Goal: Transaction & Acquisition: Register for event/course

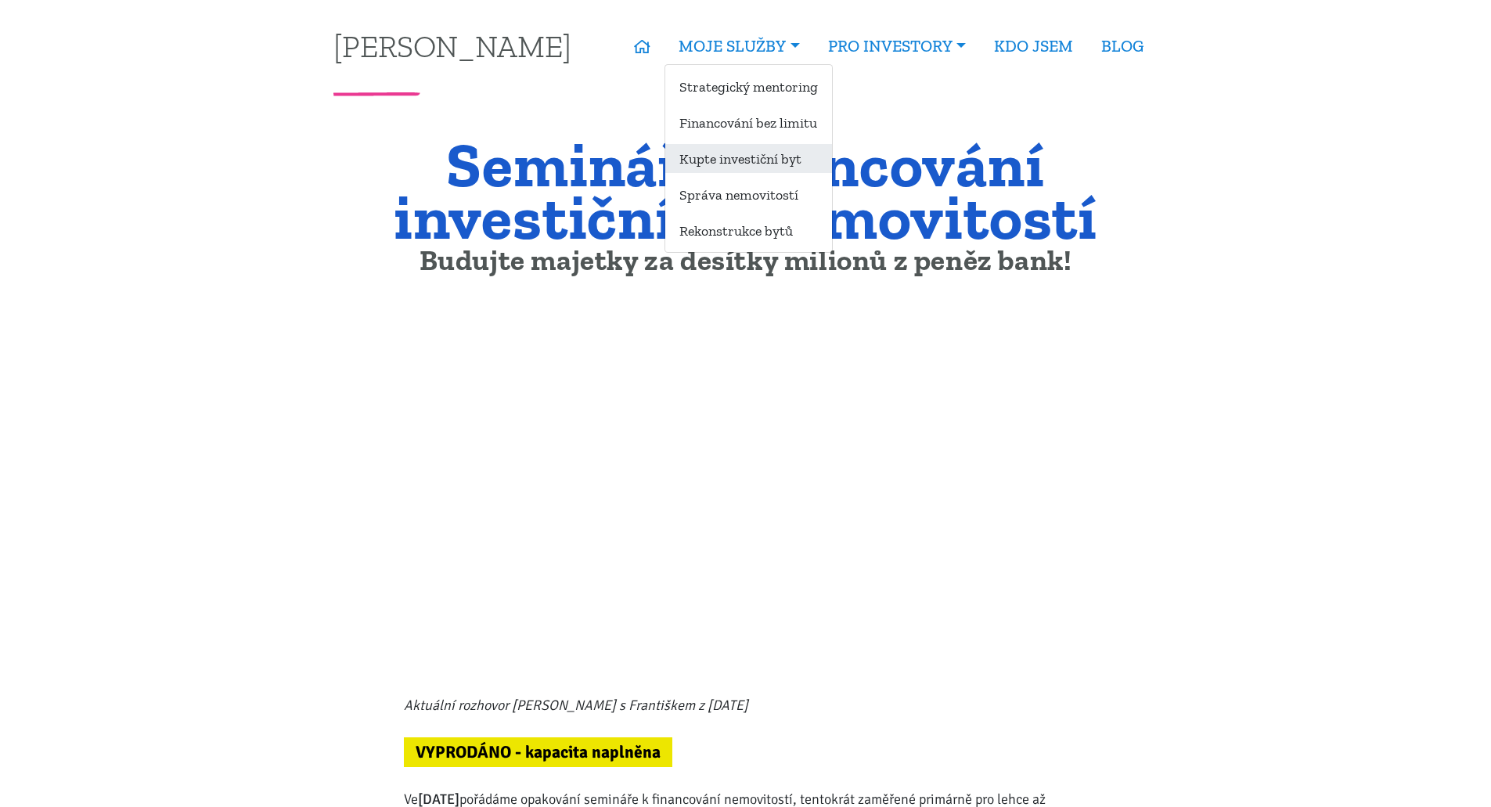
click at [745, 163] on link "Kupte investiční byt" at bounding box center [748, 158] width 167 height 29
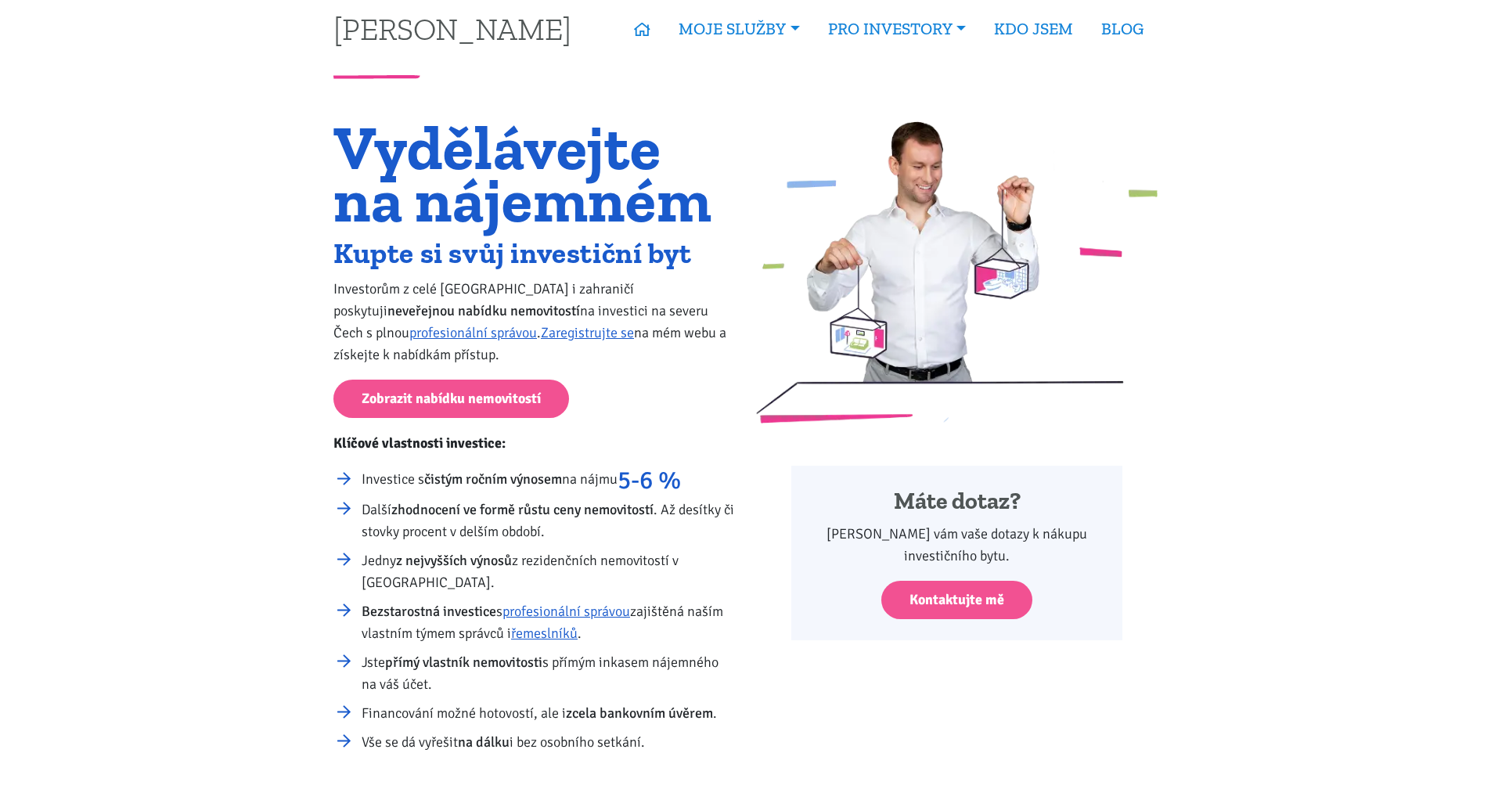
scroll to position [18, 0]
click at [462, 394] on link "Zobrazit nabídku nemovitostí" at bounding box center [451, 398] width 236 height 38
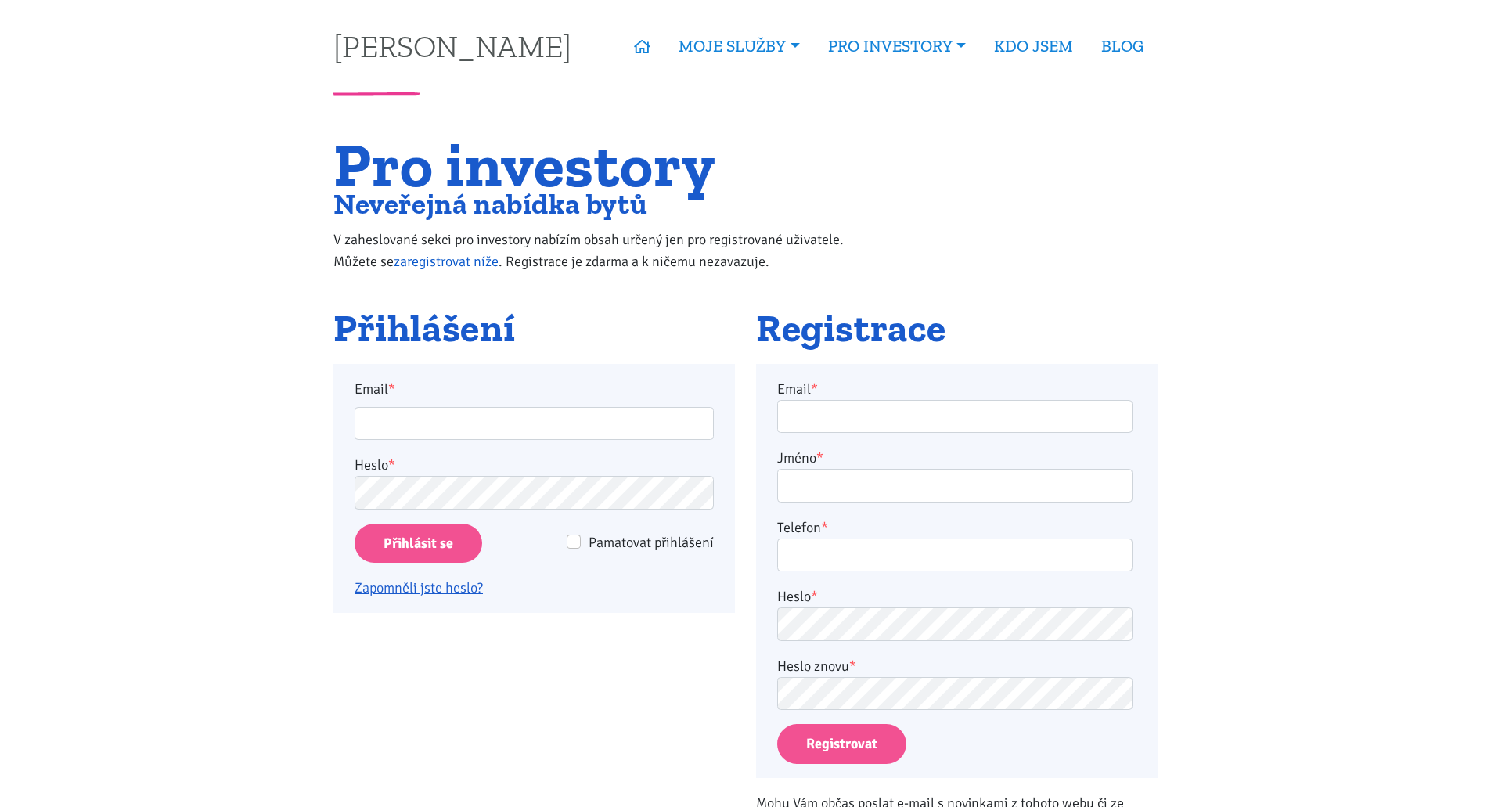
click at [496, 263] on link "zaregistrovat níže" at bounding box center [446, 261] width 105 height 17
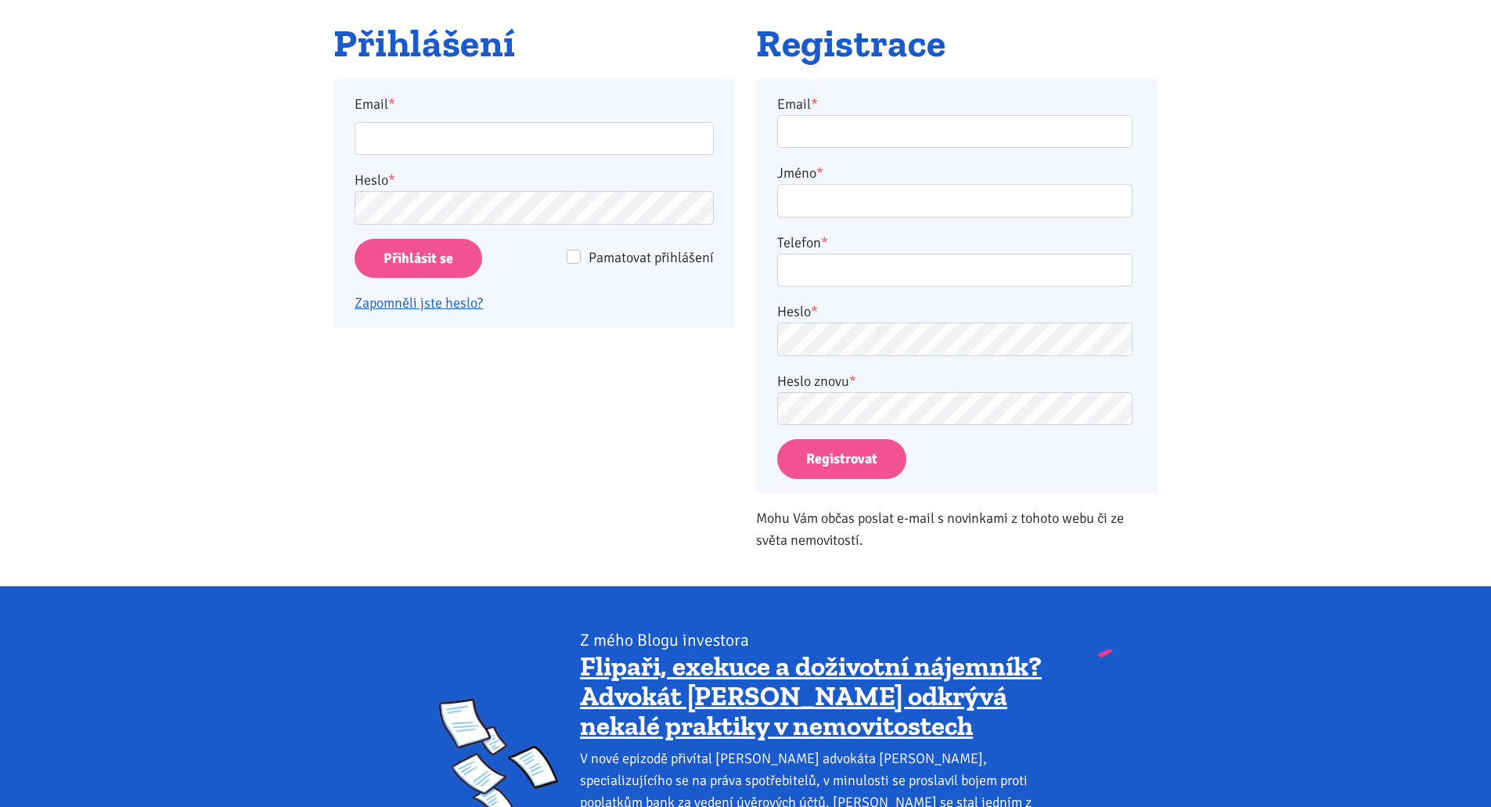
scroll to position [308, 0]
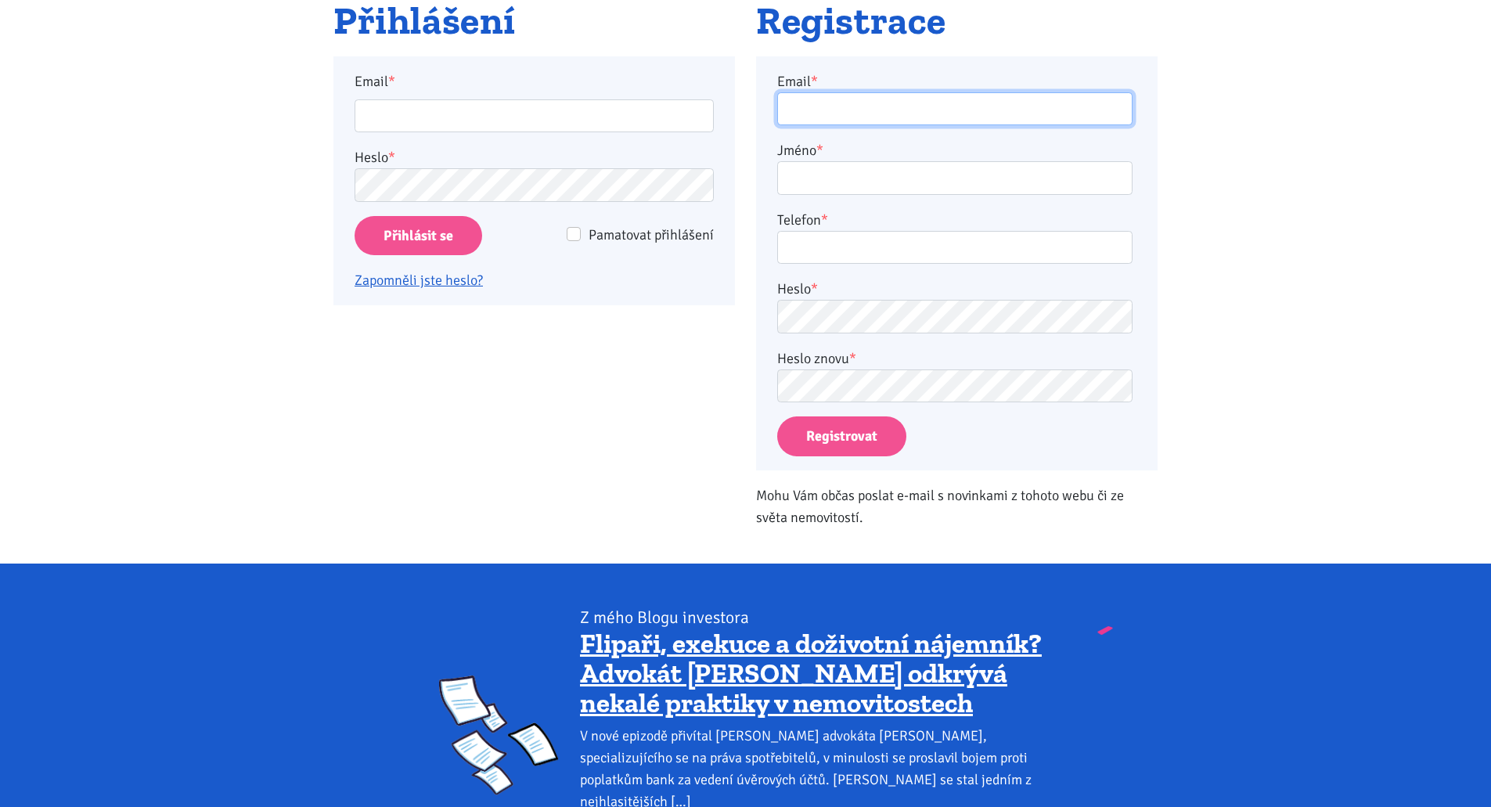
click at [914, 116] on input "Email *" at bounding box center [954, 109] width 355 height 34
type input "martin.unzeitig@seznam.cz"
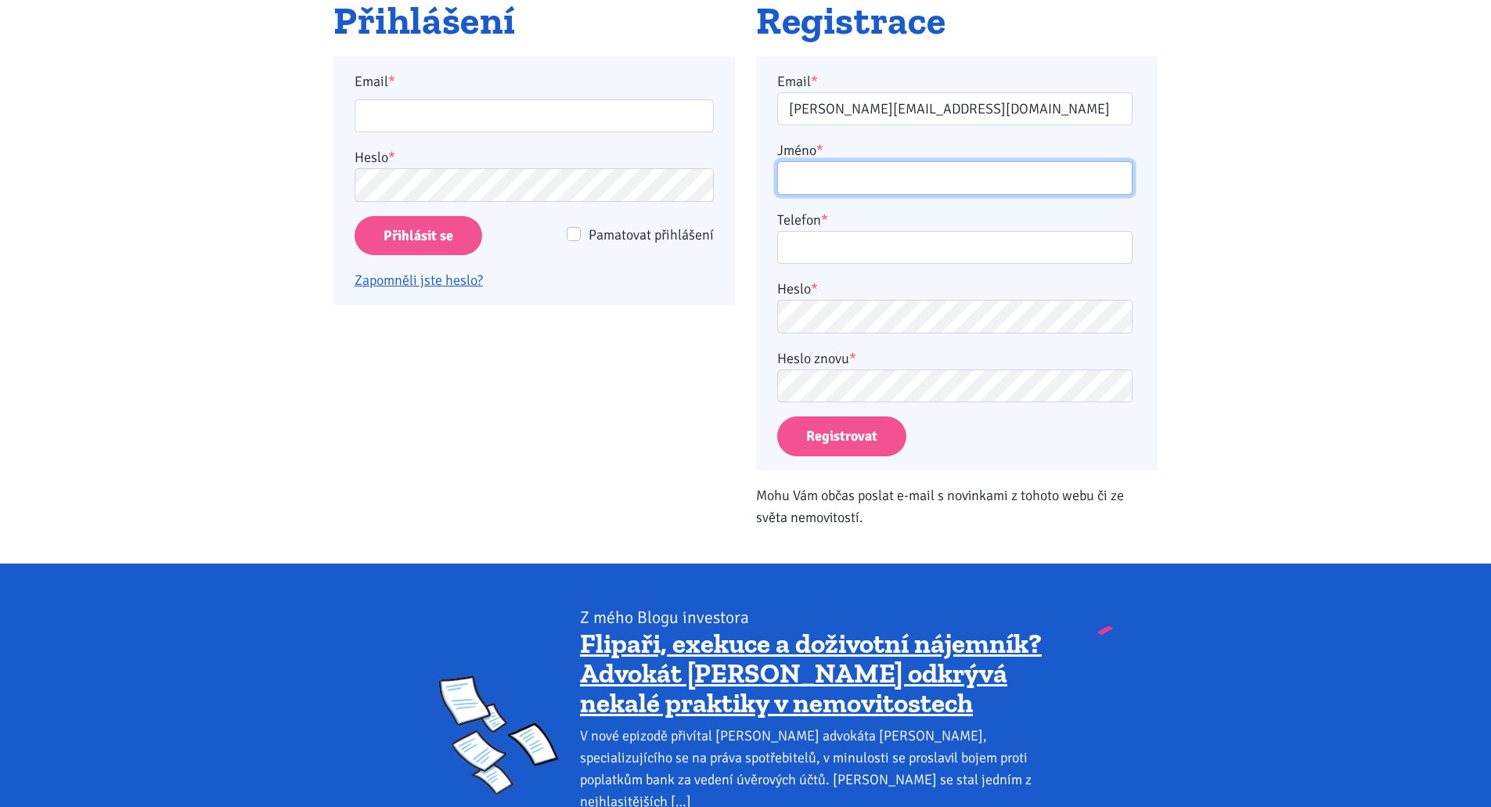
type input "Martin Unzeitig"
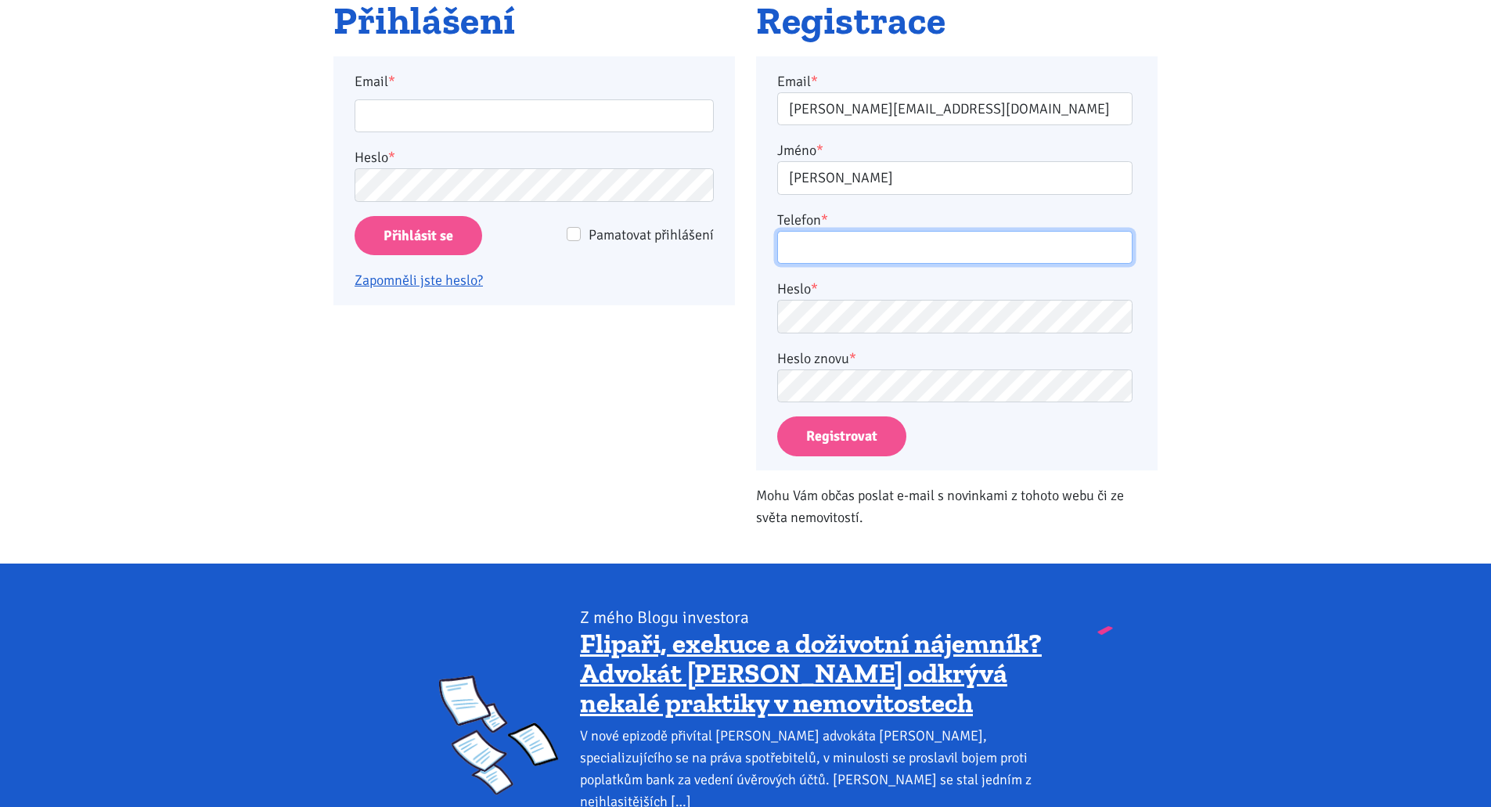
type input "777675913"
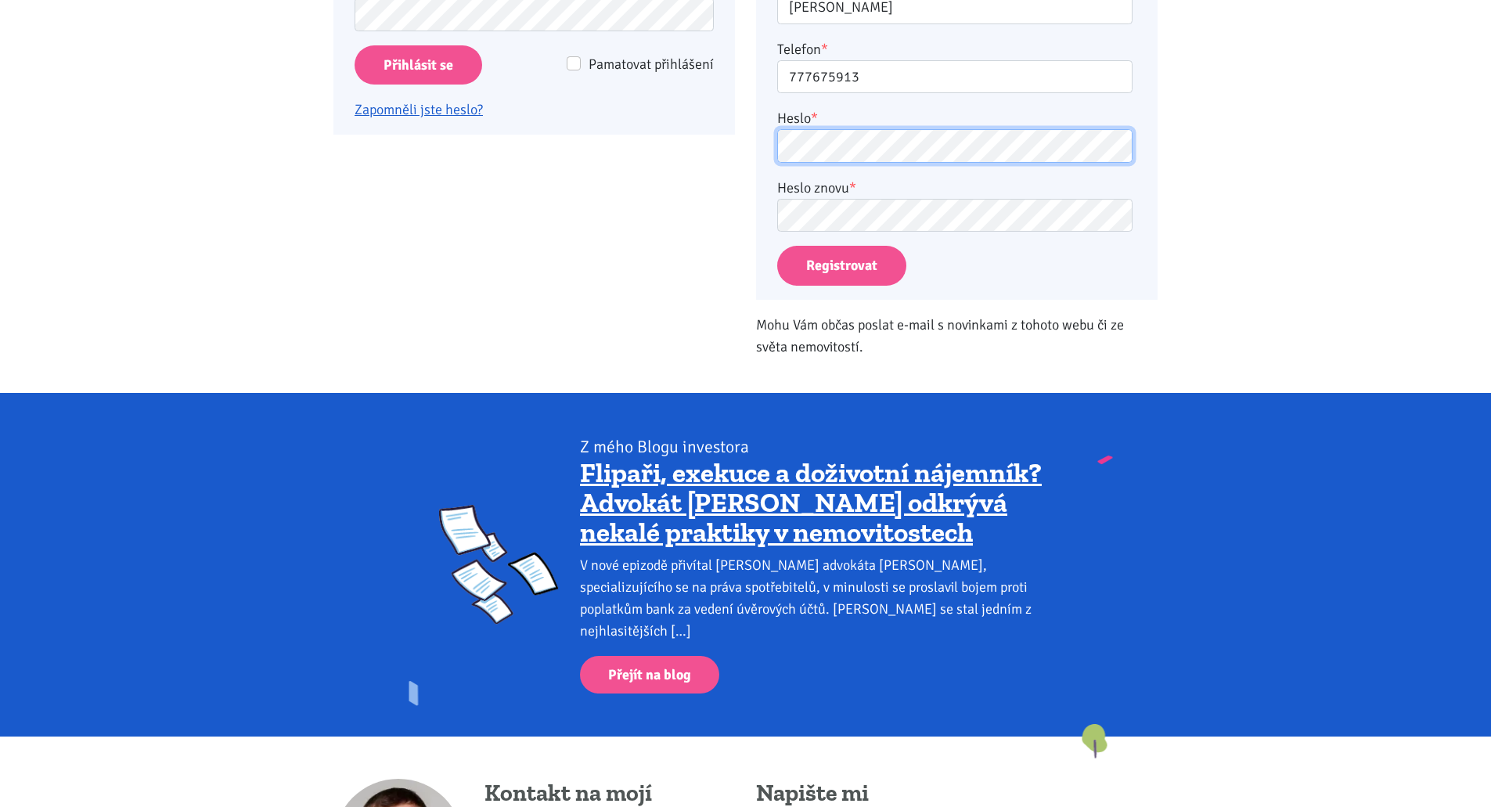
scroll to position [484, 0]
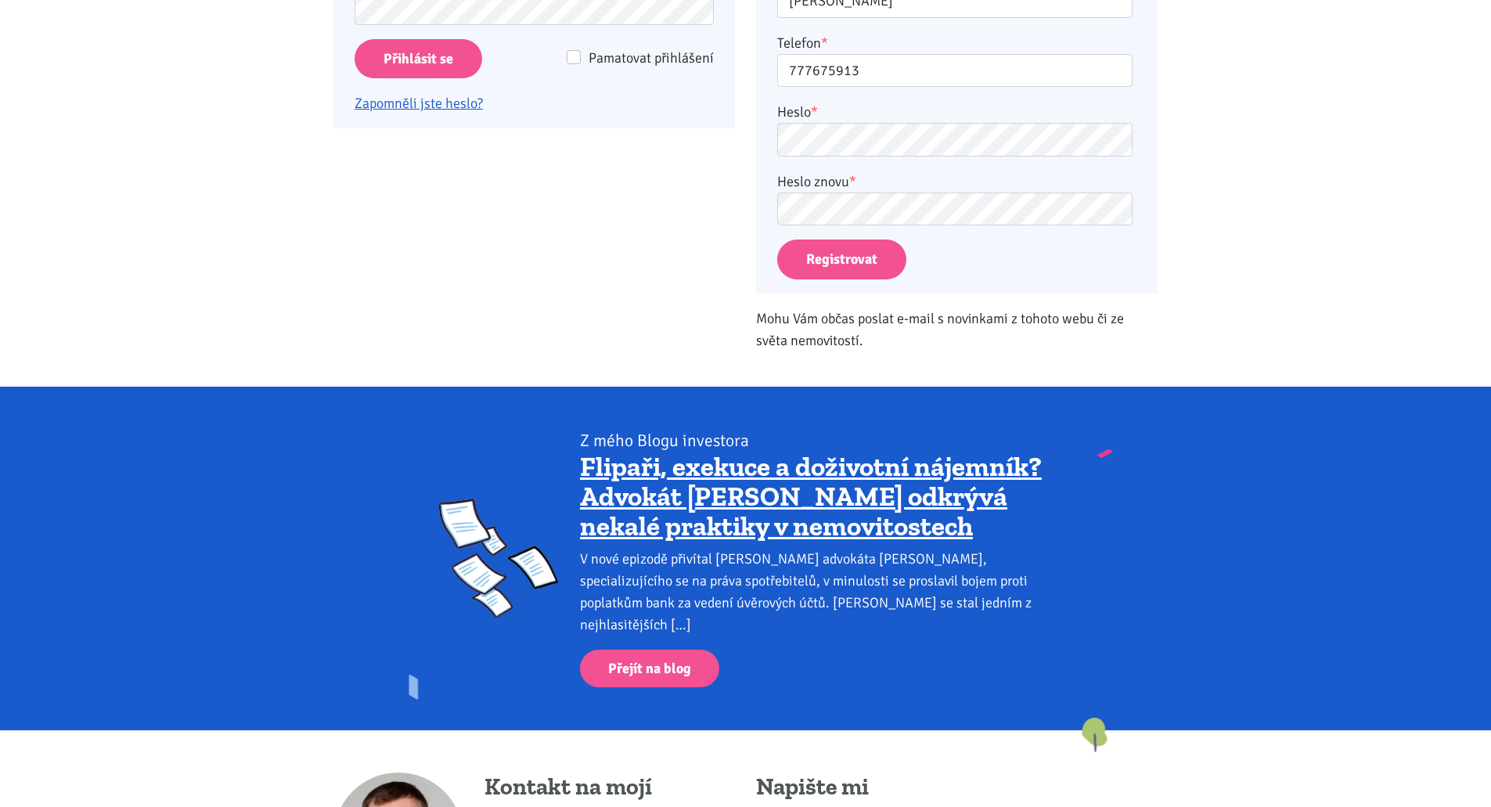
click at [858, 320] on p "Mohu Vám občas poslat e-mail s novinkami z tohoto webu či ze světa nemovitostí." at bounding box center [956, 330] width 401 height 44
click at [826, 262] on button "Registrovat" at bounding box center [841, 259] width 129 height 40
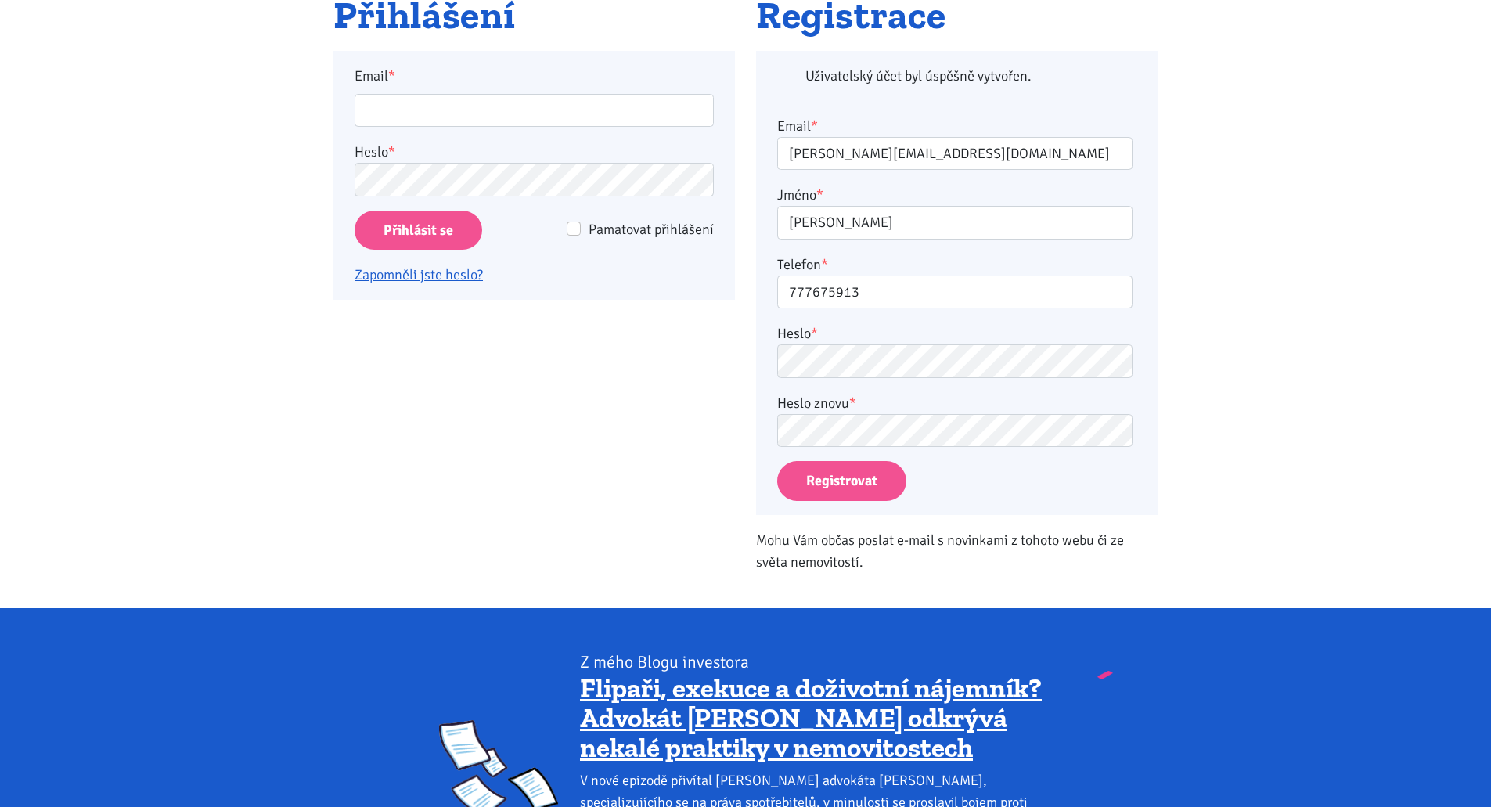
scroll to position [311, 0]
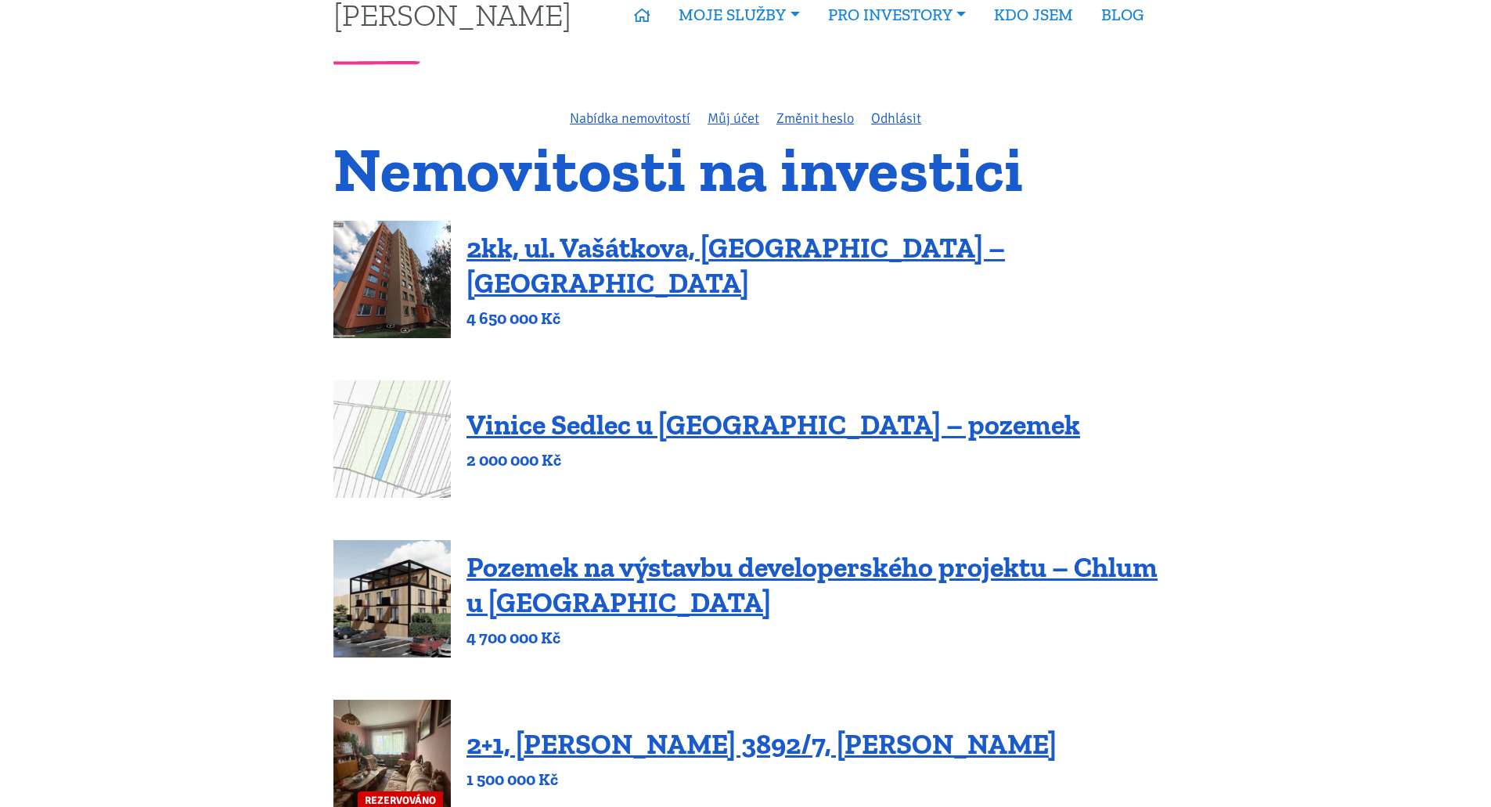
scroll to position [32, 0]
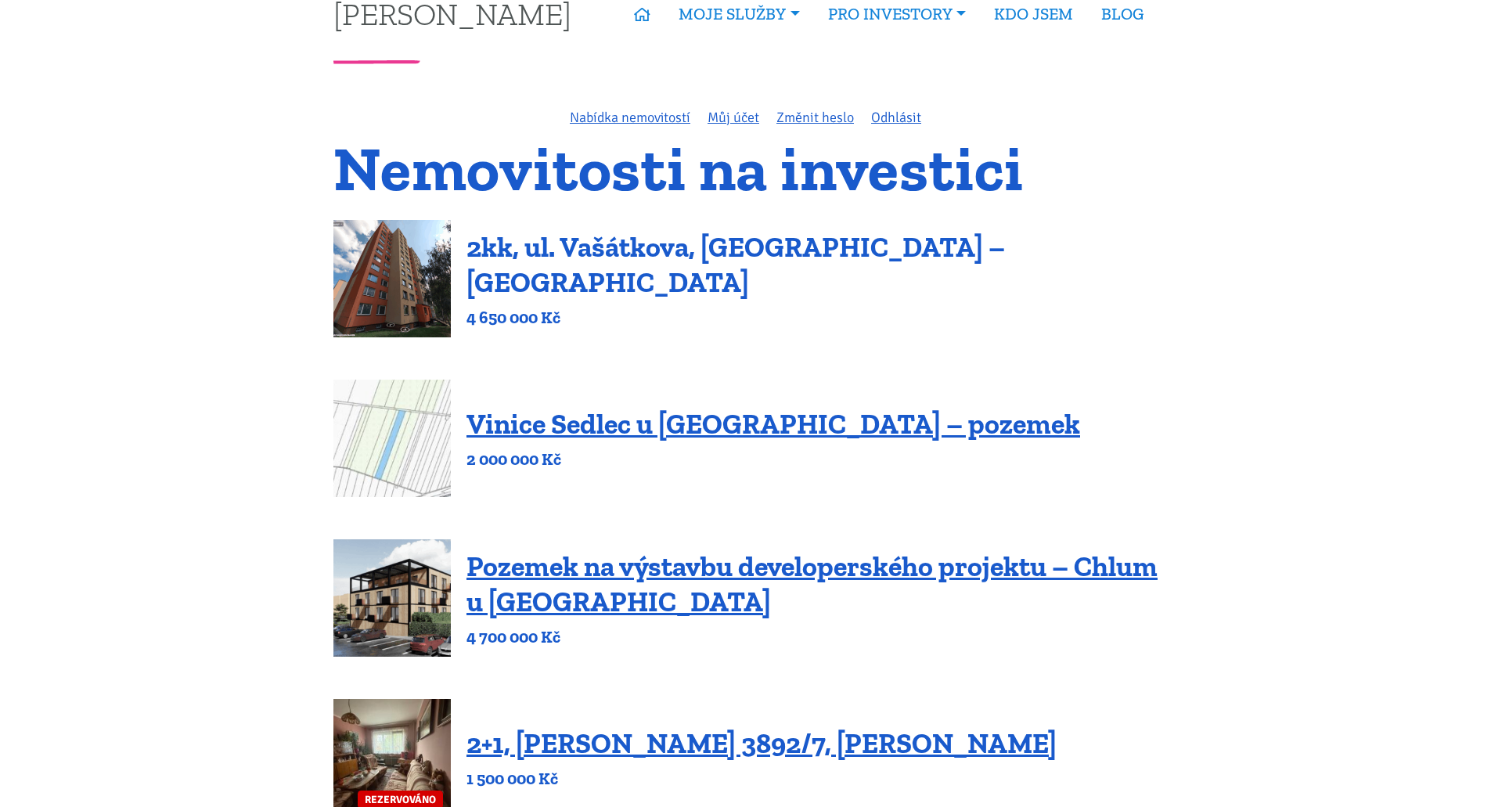
click at [870, 264] on link "2kk, ul. Vašátkova, [GEOGRAPHIC_DATA] – [GEOGRAPHIC_DATA]" at bounding box center [735, 264] width 538 height 69
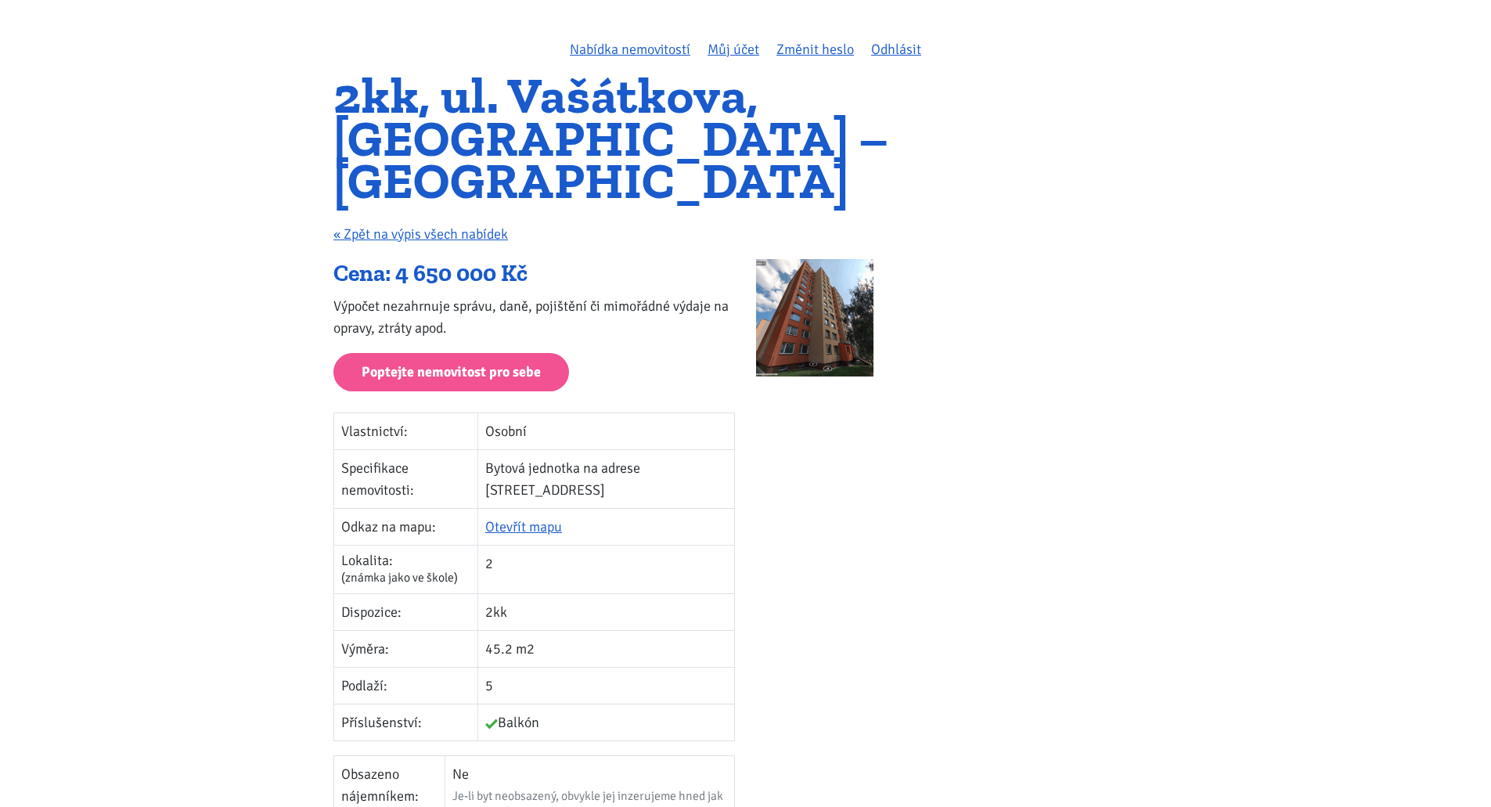
scroll to position [101, 0]
click at [494, 225] on link "« Zpět na výpis všech nabídek" at bounding box center [420, 233] width 174 height 17
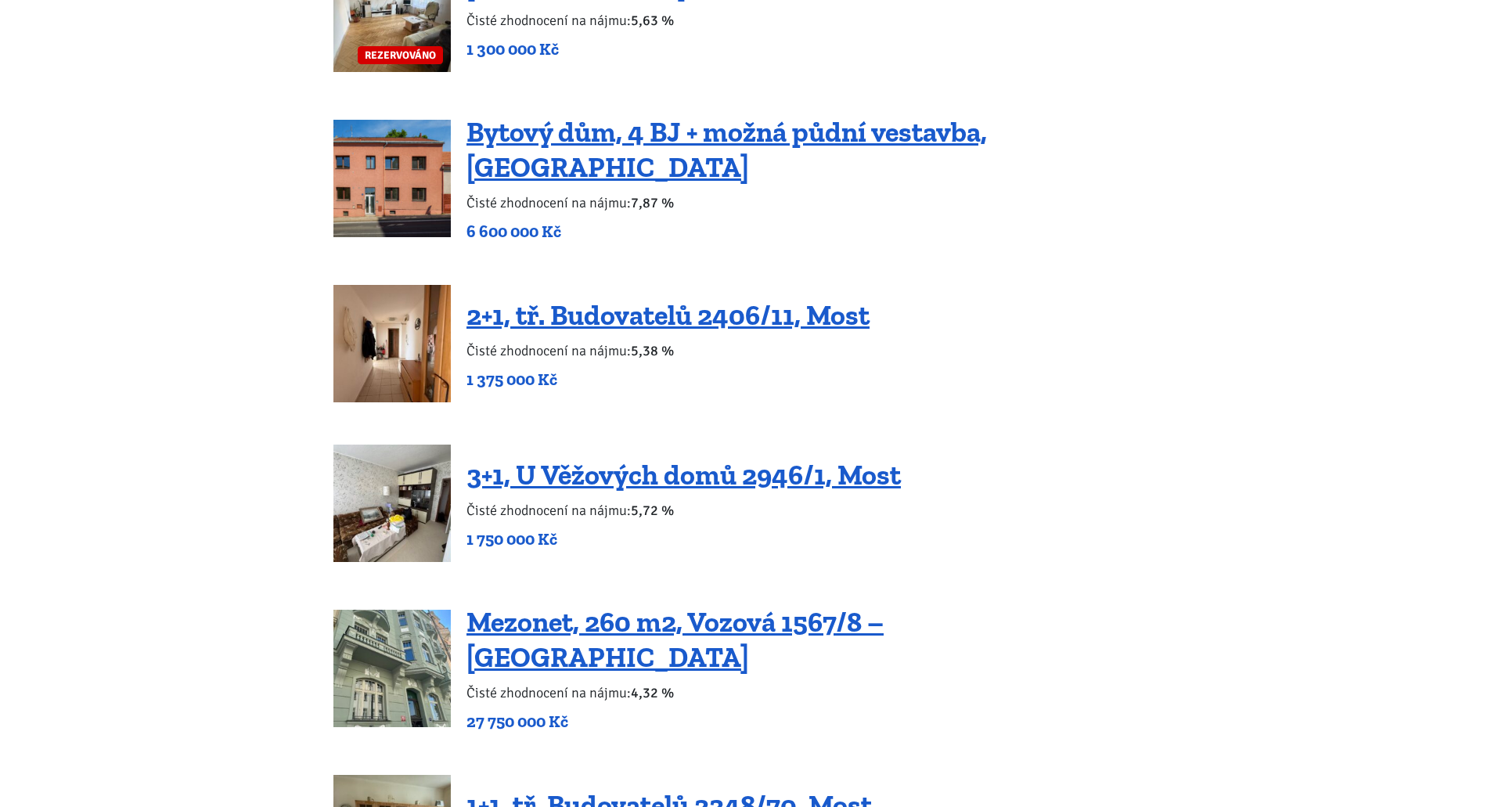
scroll to position [1552, 0]
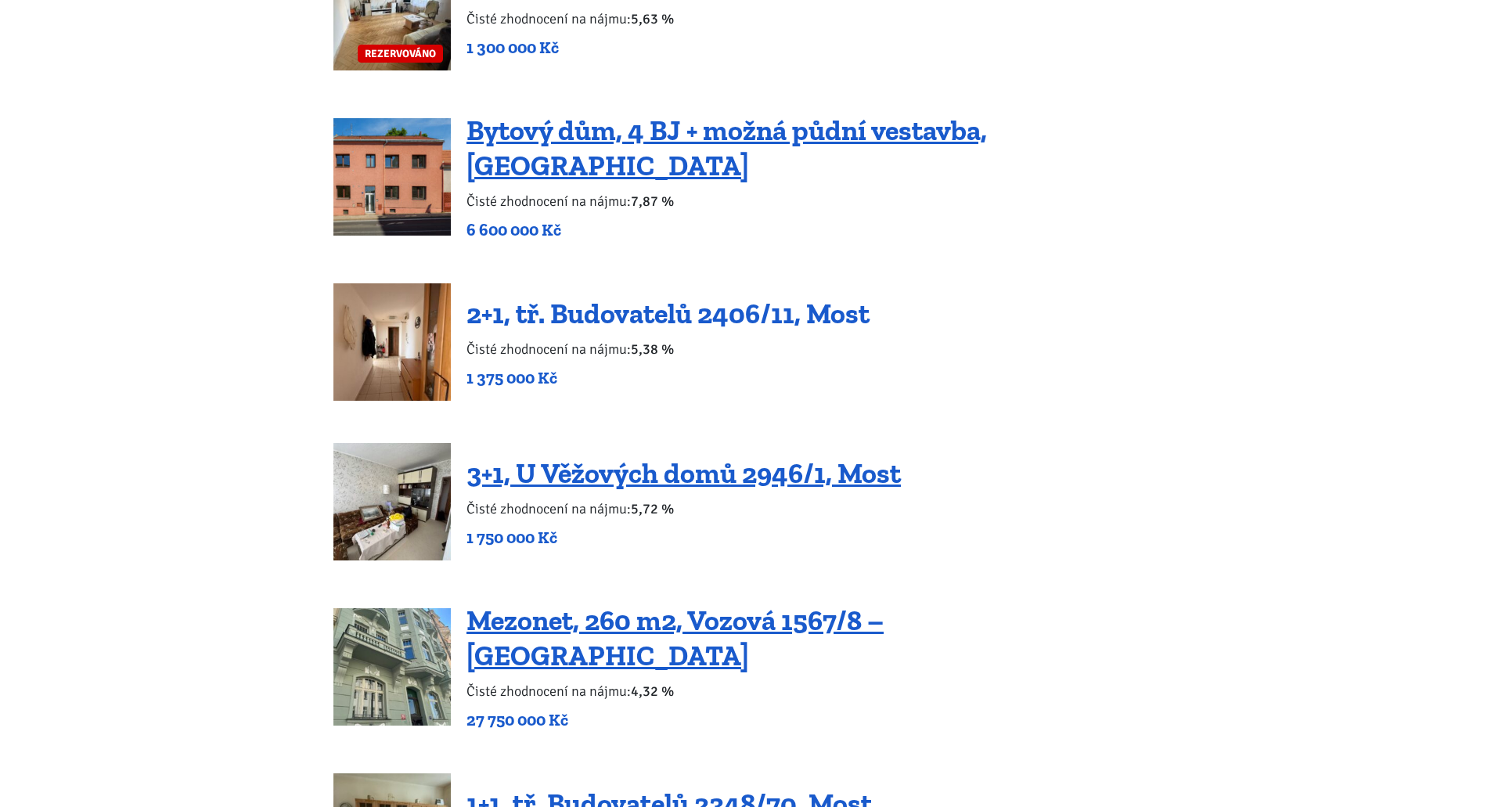
click at [714, 304] on link "2+1, tř. Budovatelů 2406/11, Most" at bounding box center [667, 314] width 403 height 34
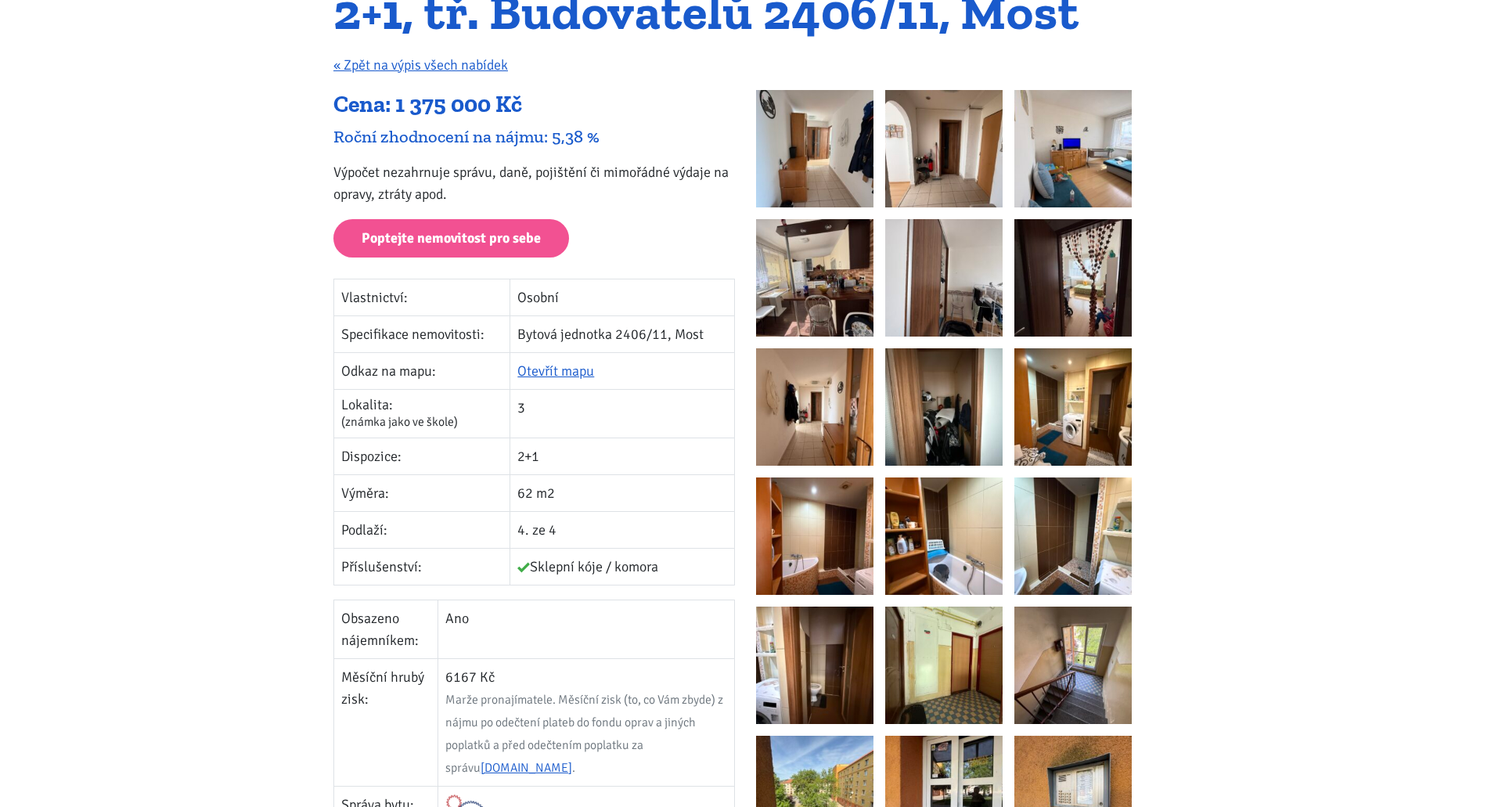
scroll to position [187, 0]
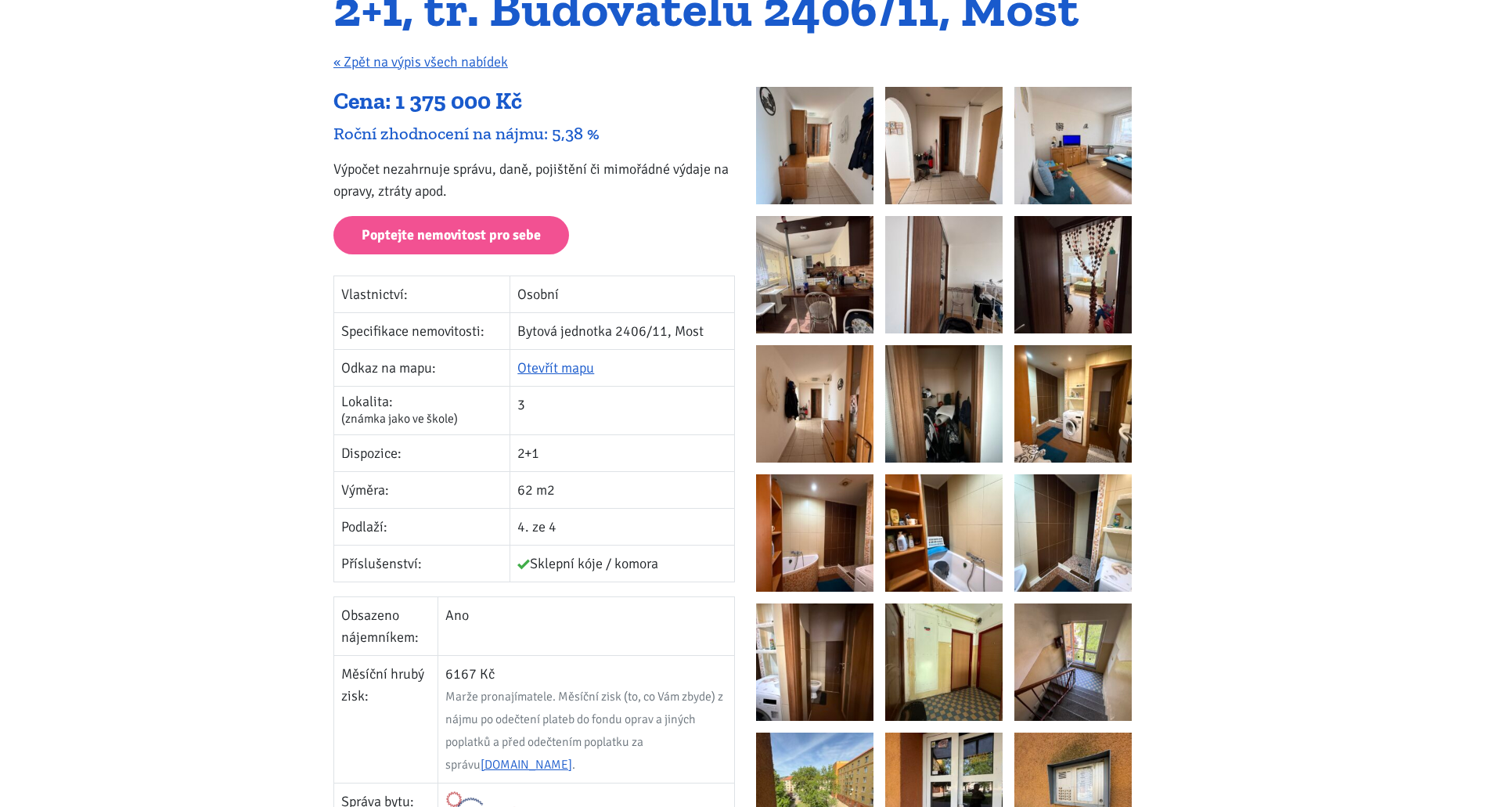
click at [948, 257] on img at bounding box center [943, 274] width 117 height 117
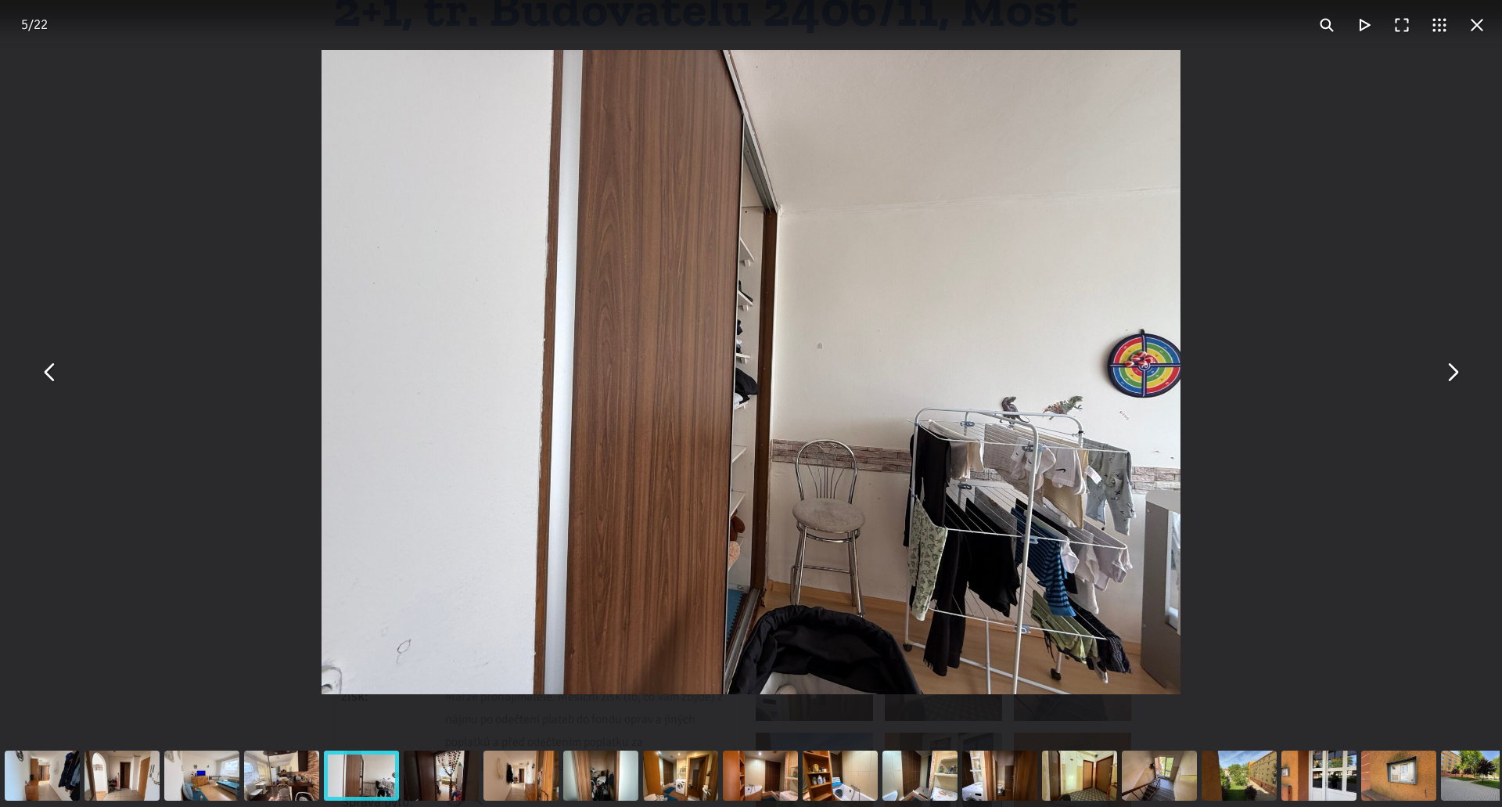
click at [1462, 376] on button "You can close this modal content with the ESC key" at bounding box center [1453, 373] width 38 height 38
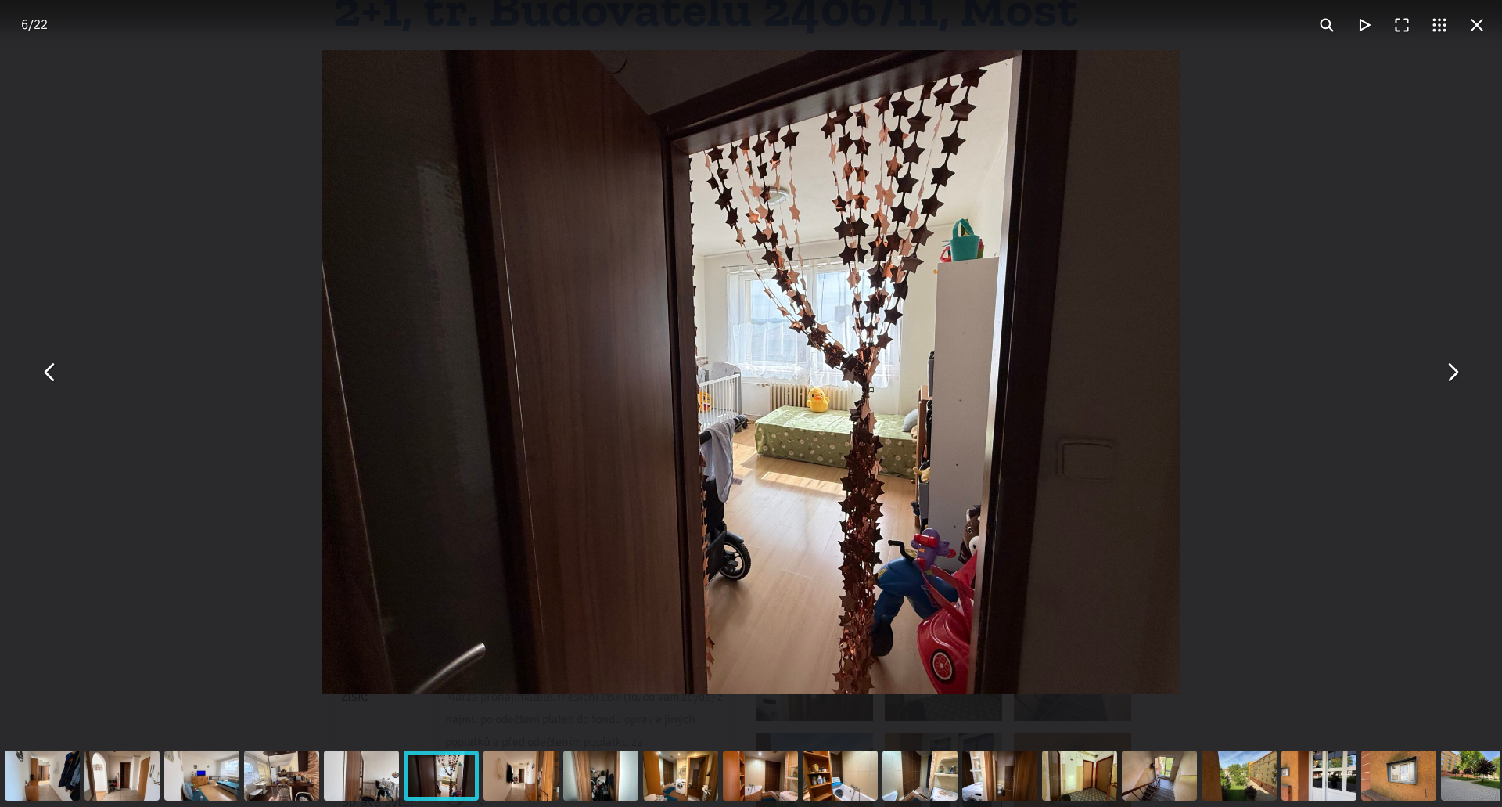
click at [1462, 376] on button "You can close this modal content with the ESC key" at bounding box center [1453, 373] width 38 height 38
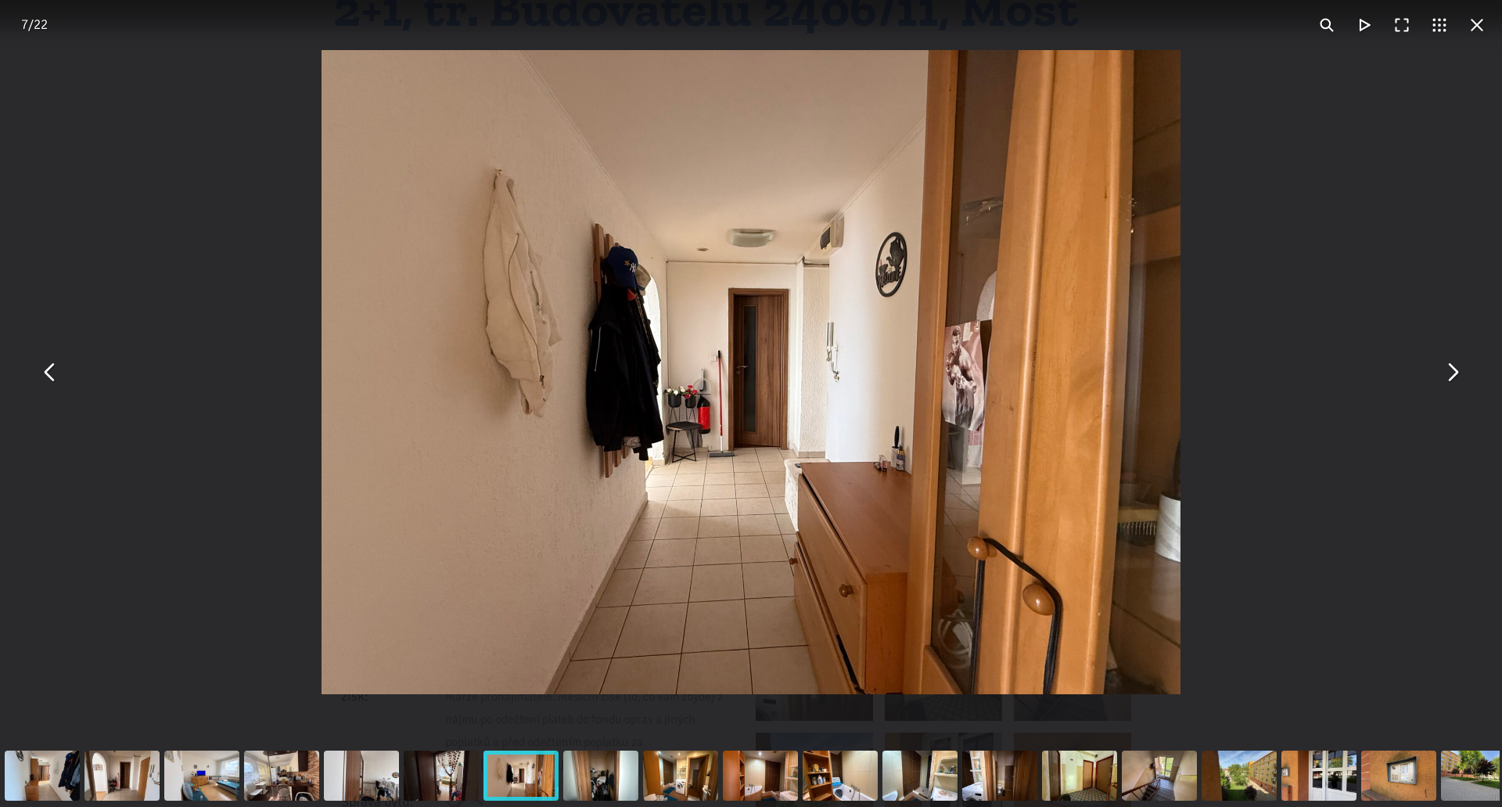
click at [1462, 376] on button "You can close this modal content with the ESC key" at bounding box center [1453, 373] width 38 height 38
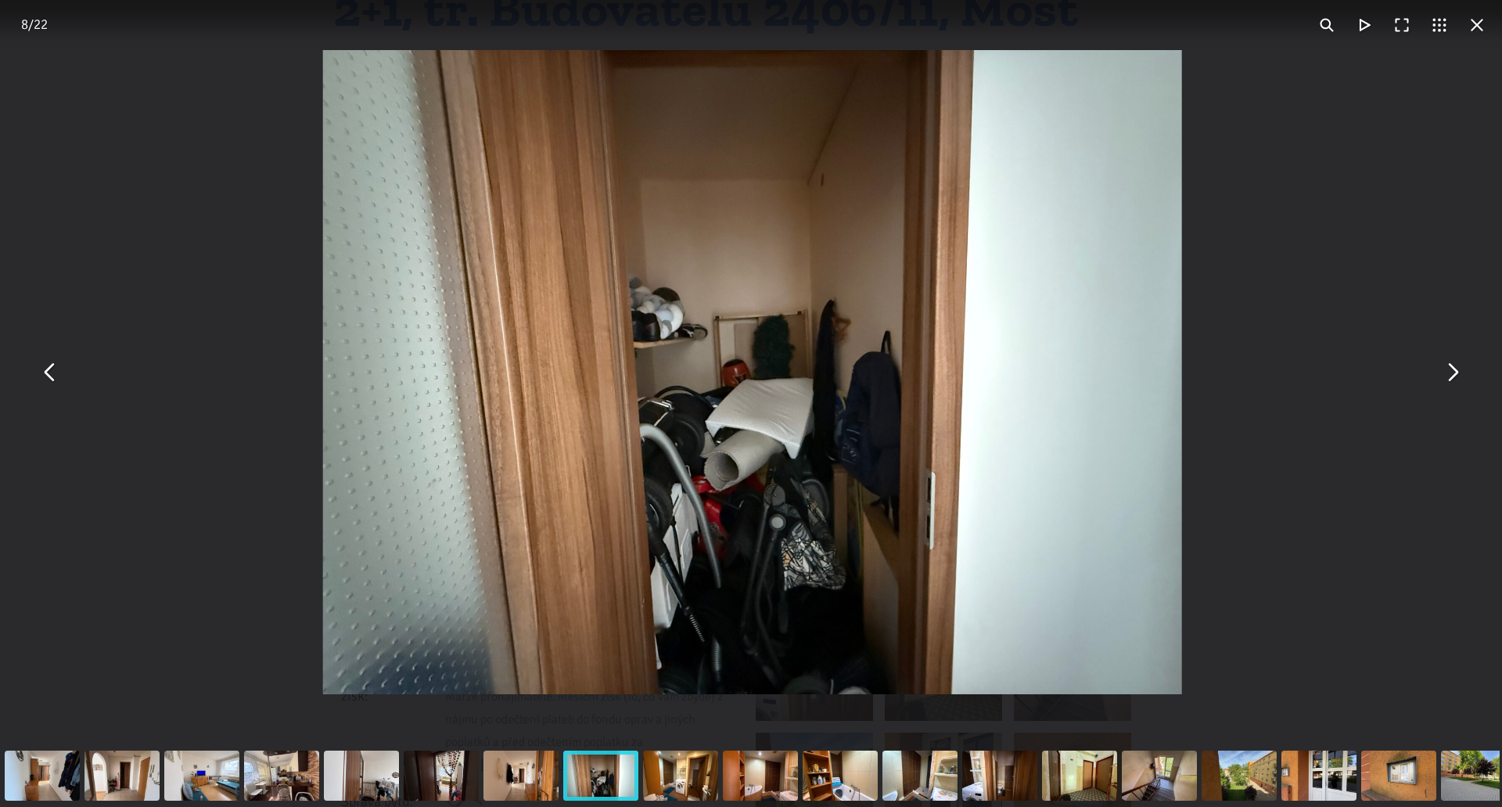
click at [1462, 376] on button "You can close this modal content with the ESC key" at bounding box center [1453, 373] width 38 height 38
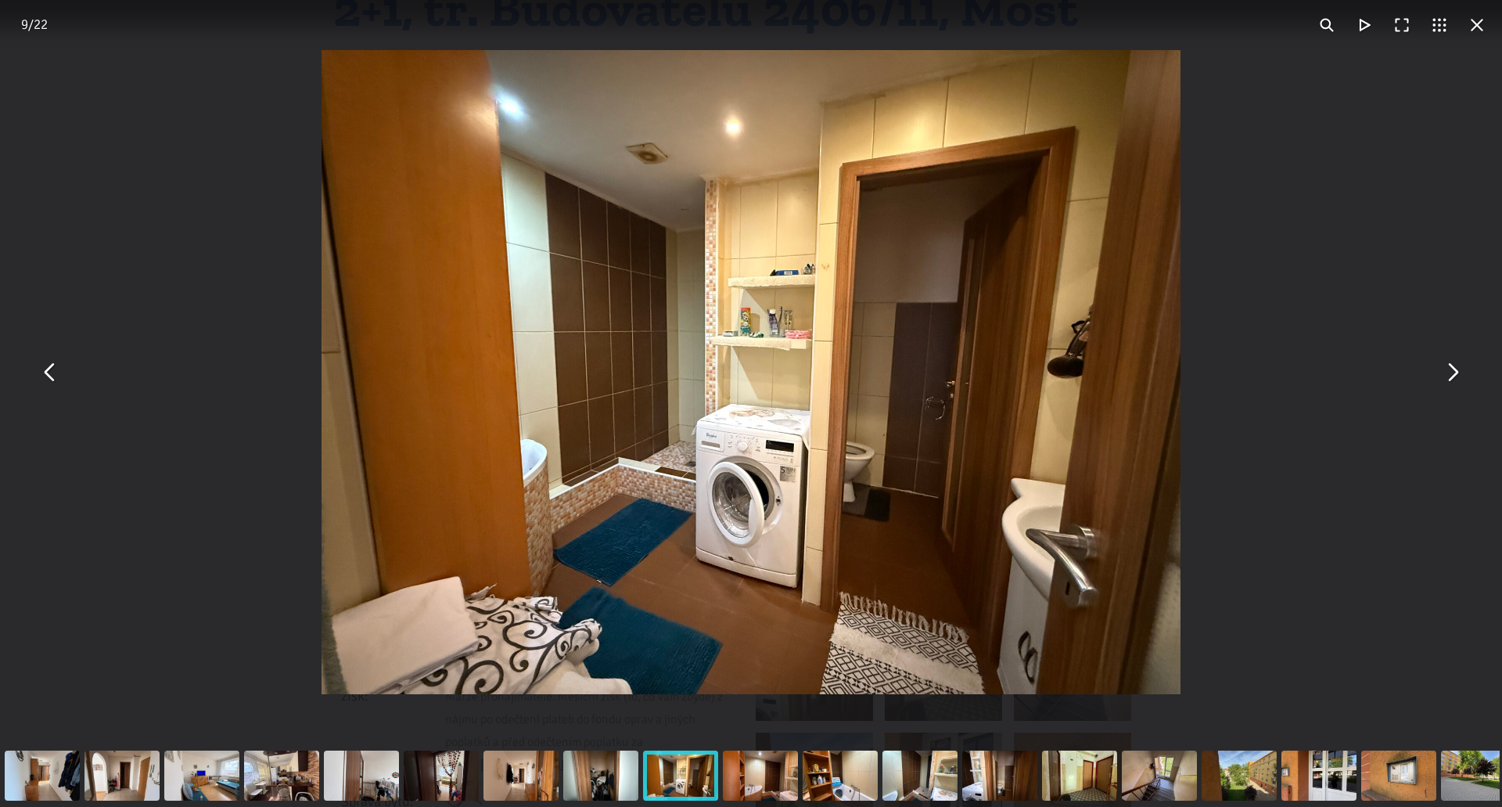
click at [1462, 376] on button "You can close this modal content with the ESC key" at bounding box center [1453, 373] width 38 height 38
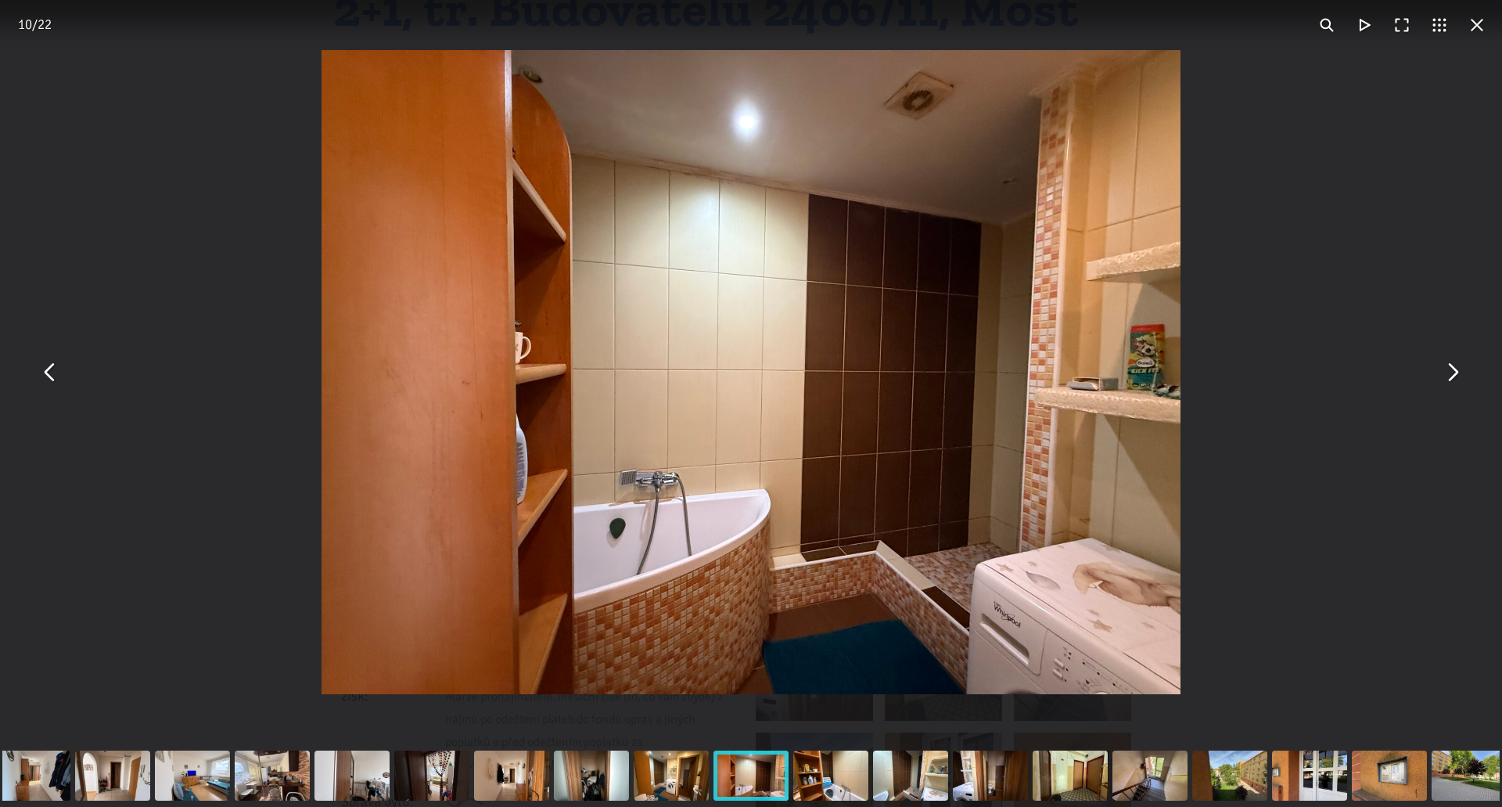
click at [1462, 376] on button "You can close this modal content with the ESC key" at bounding box center [1453, 373] width 38 height 38
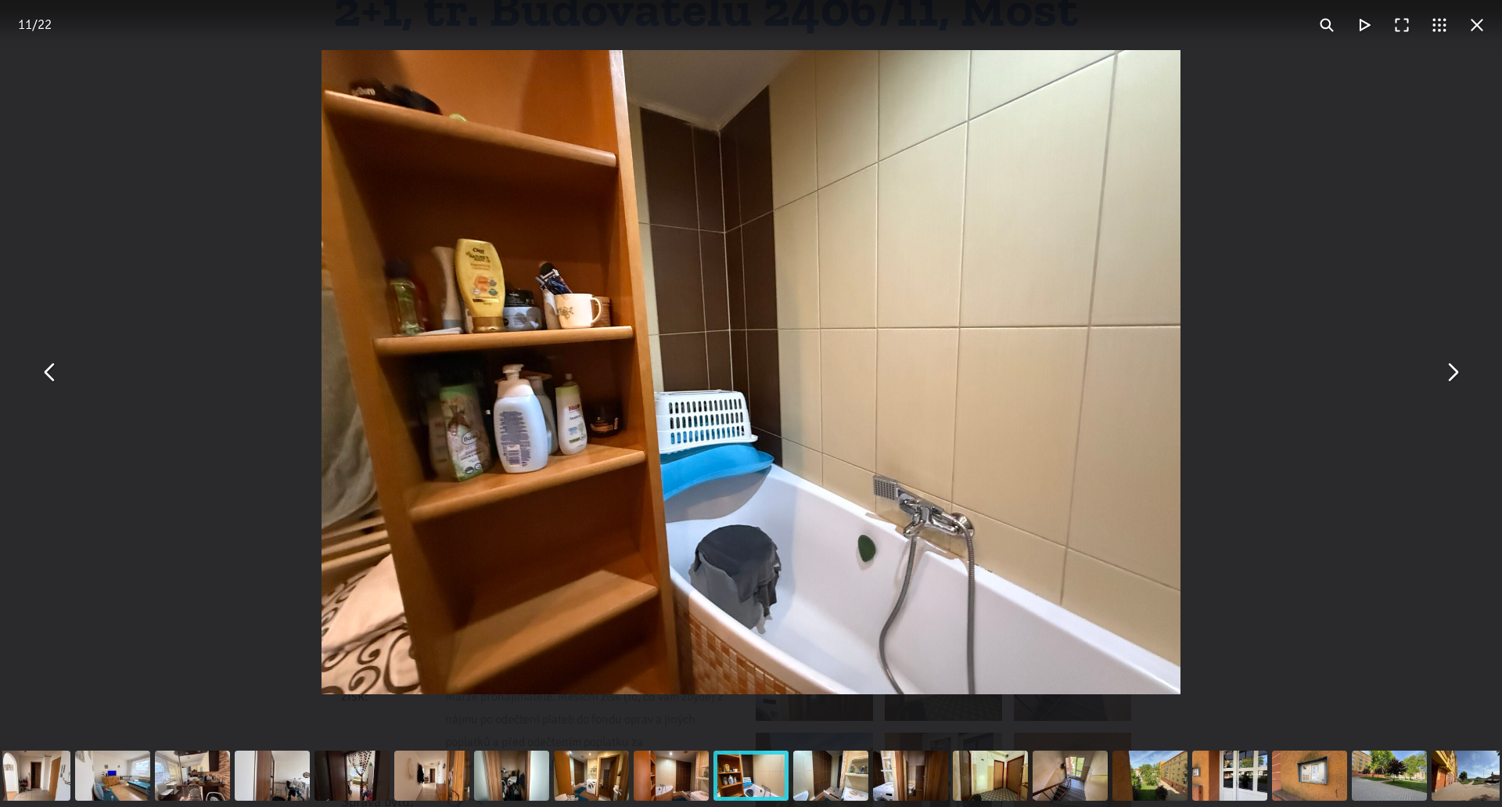
click at [1478, 31] on button "You can close this modal content with the ESC key" at bounding box center [1478, 25] width 38 height 38
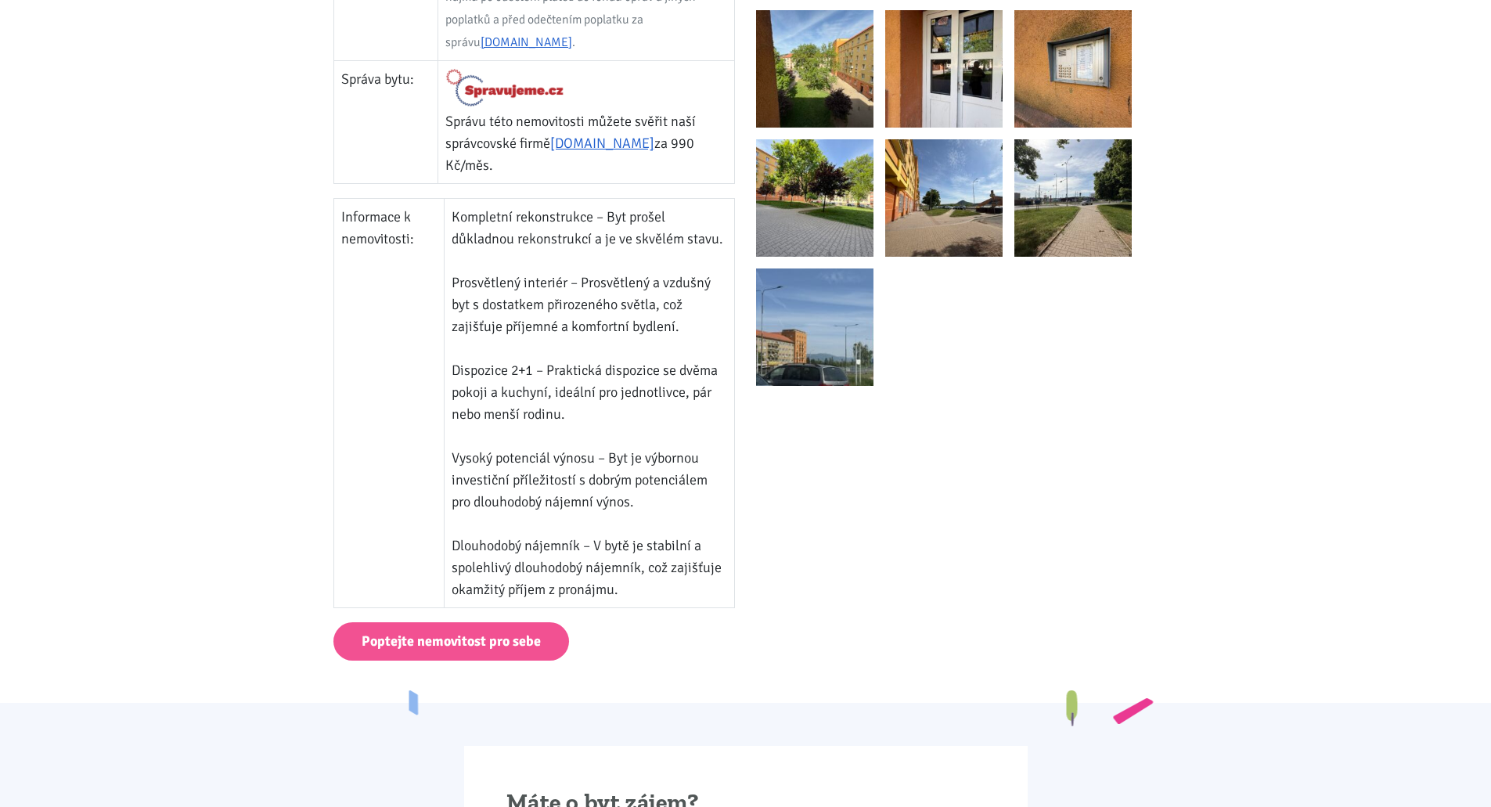
scroll to position [913, 0]
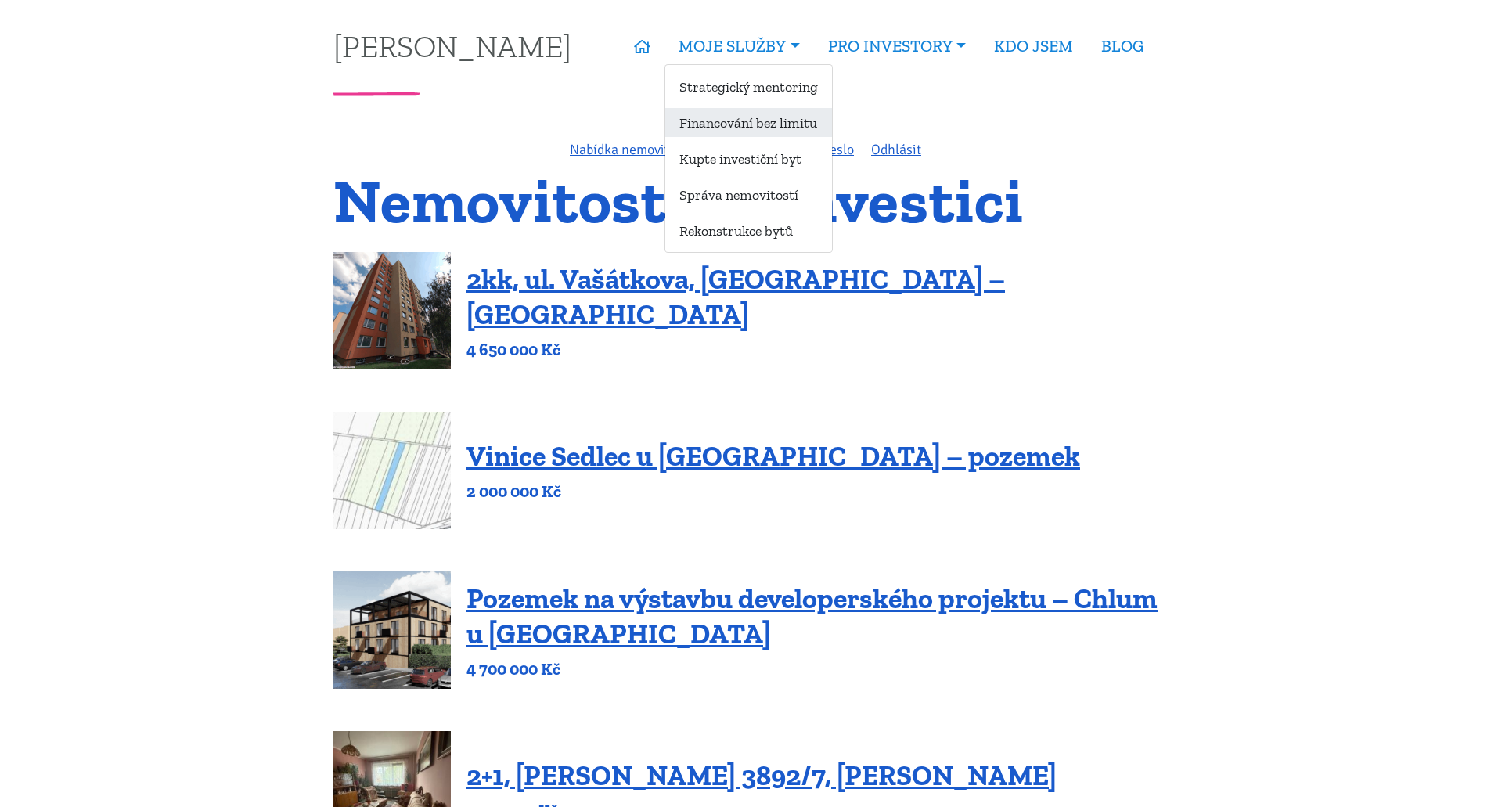
click at [775, 124] on link "Financování bez limitu" at bounding box center [748, 122] width 167 height 29
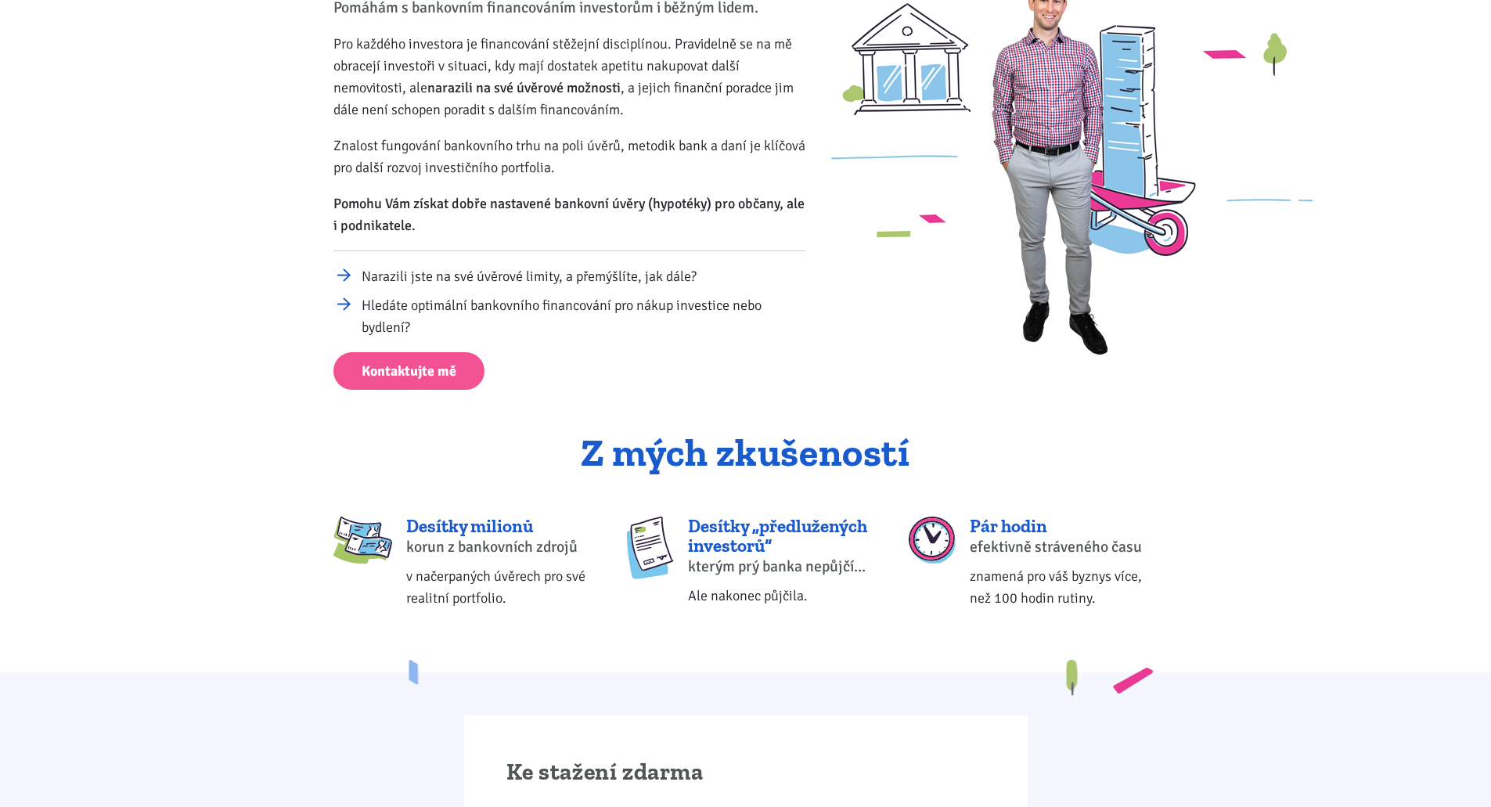
scroll to position [234, 0]
click at [993, 508] on div "Z mých zkušeností Desítky milionů korun z bankovních zdrojů v načerpaných úvěre…" at bounding box center [745, 543] width 845 height 219
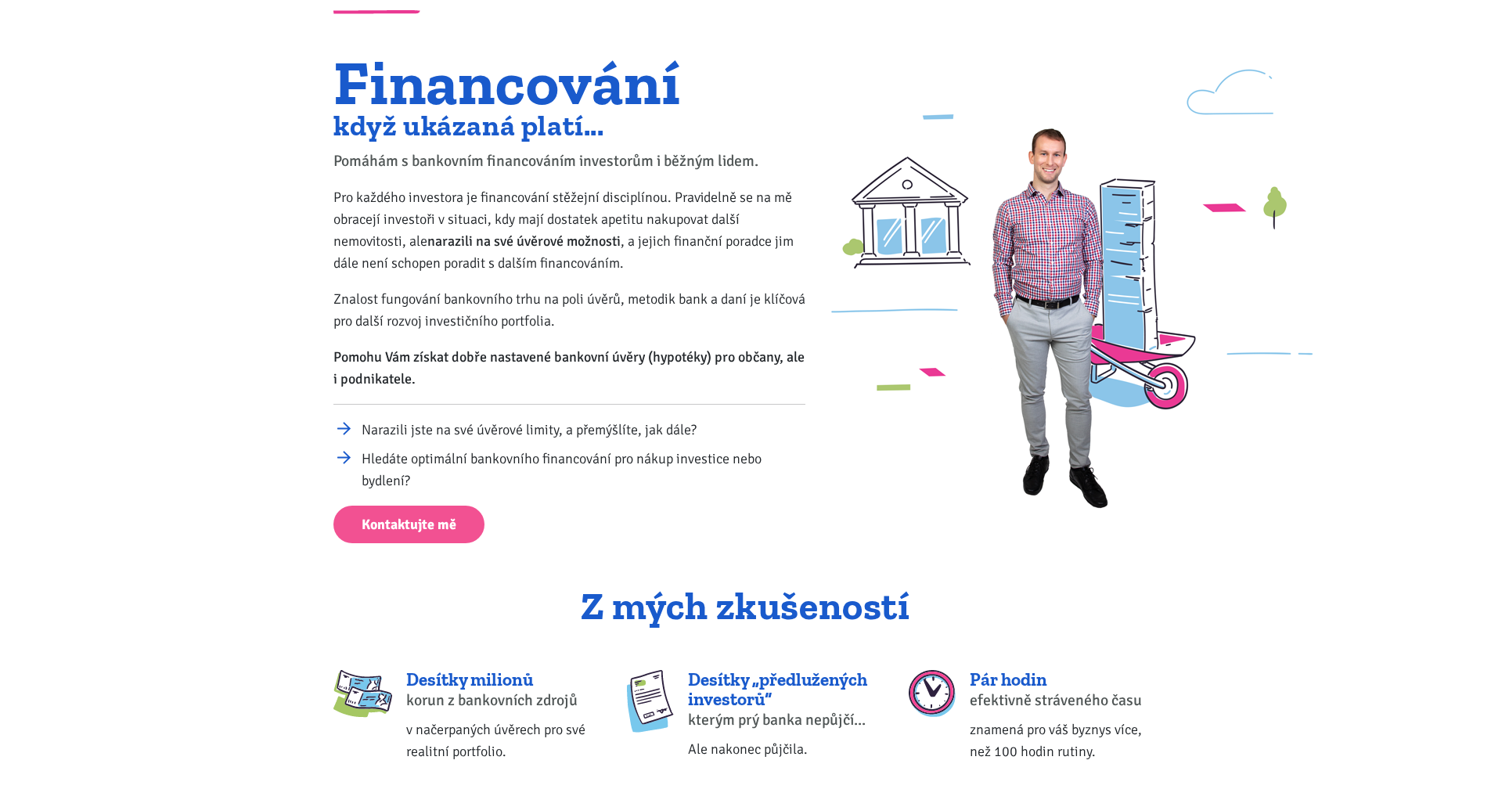
scroll to position [0, 0]
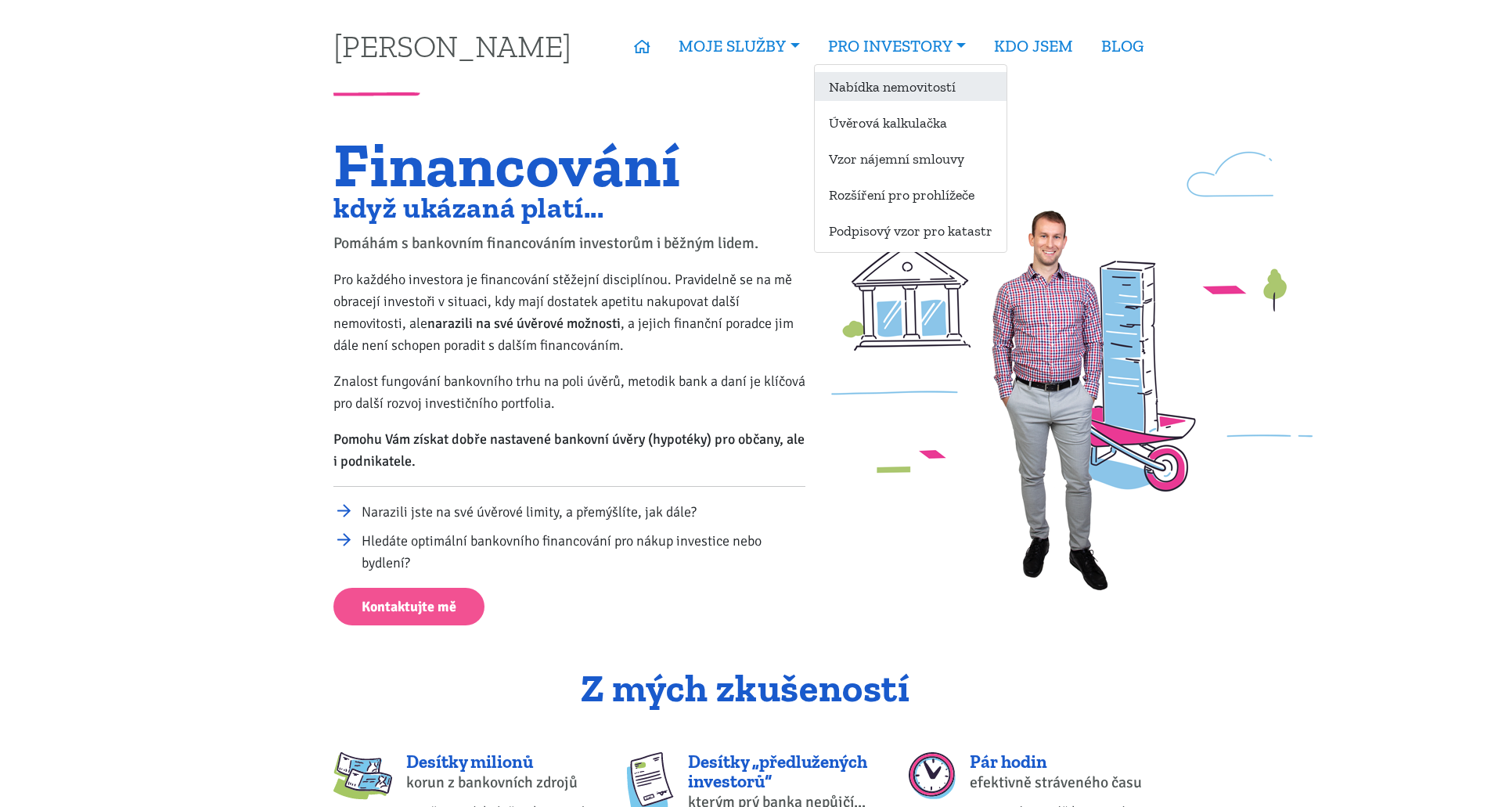
click at [873, 85] on link "Nabídka nemovitostí" at bounding box center [911, 86] width 192 height 29
